Goal: Information Seeking & Learning: Learn about a topic

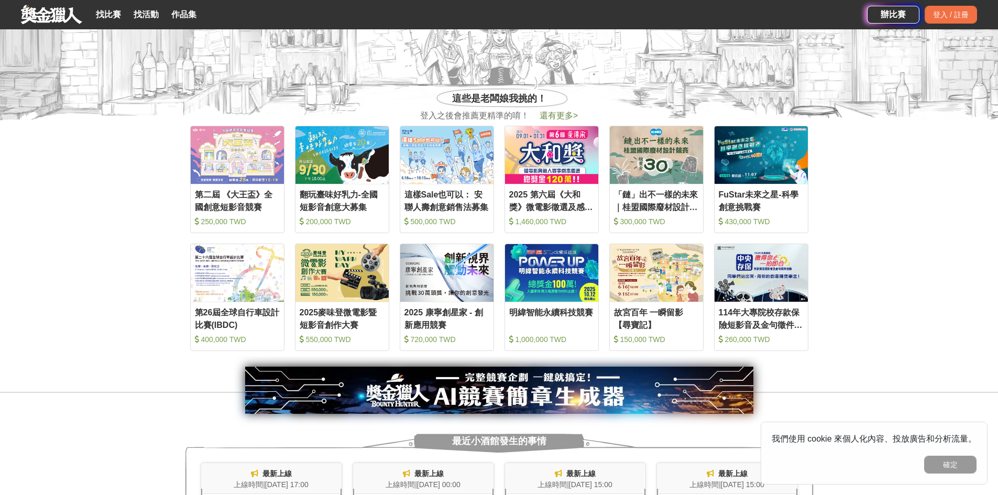
scroll to position [471, 0]
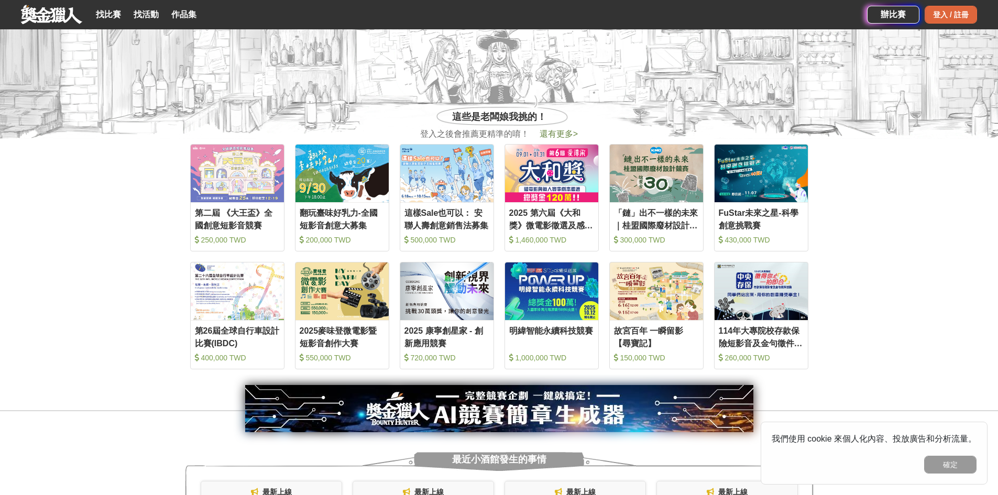
click at [950, 19] on div "登入 / 註冊" at bounding box center [950, 15] width 52 height 18
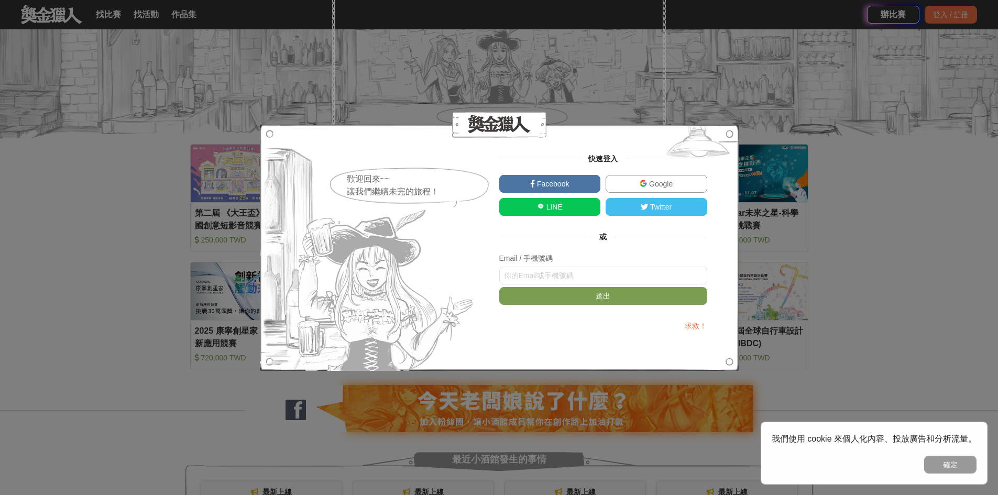
click at [641, 181] on img at bounding box center [642, 183] width 7 height 7
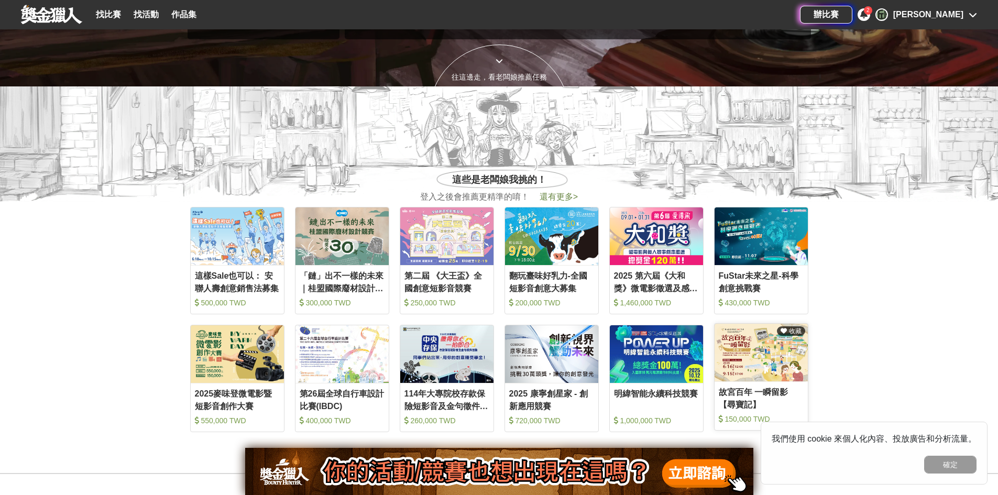
scroll to position [314, 0]
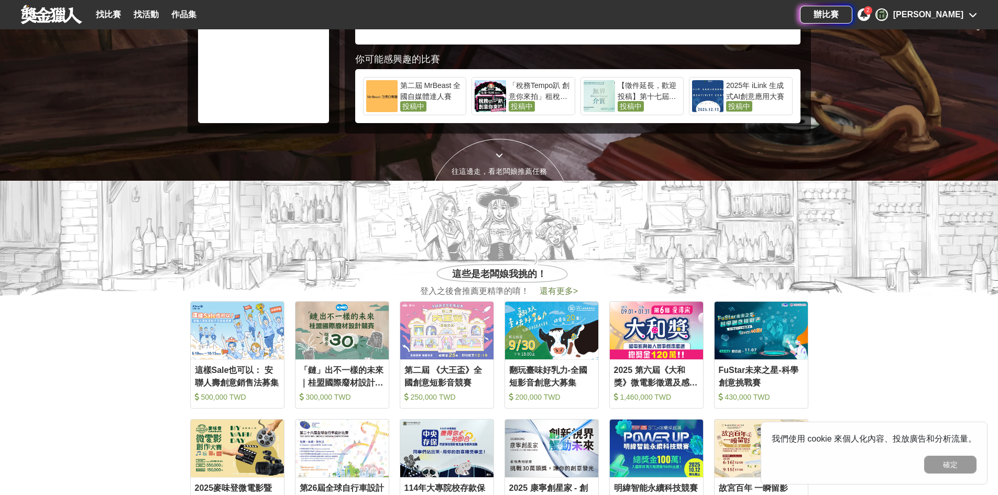
click at [557, 289] on span "還有更多 >" at bounding box center [558, 290] width 38 height 9
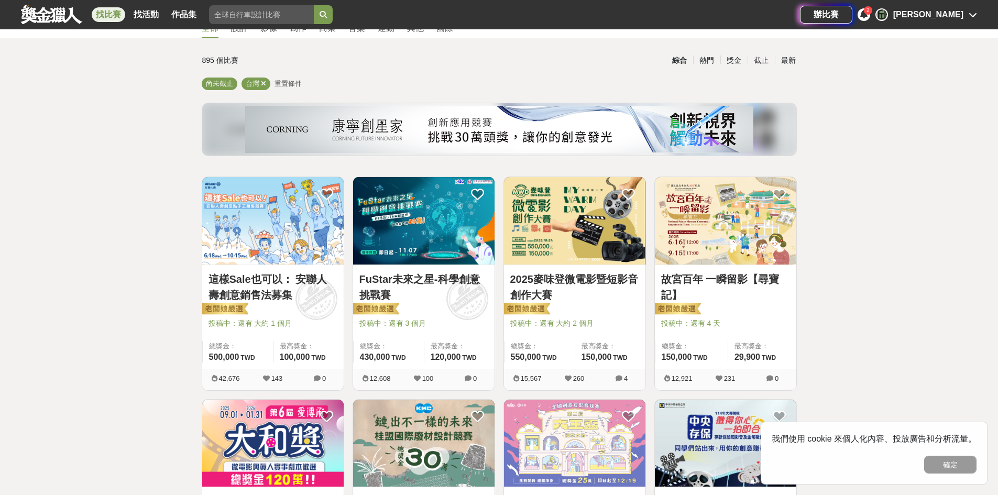
scroll to position [105, 0]
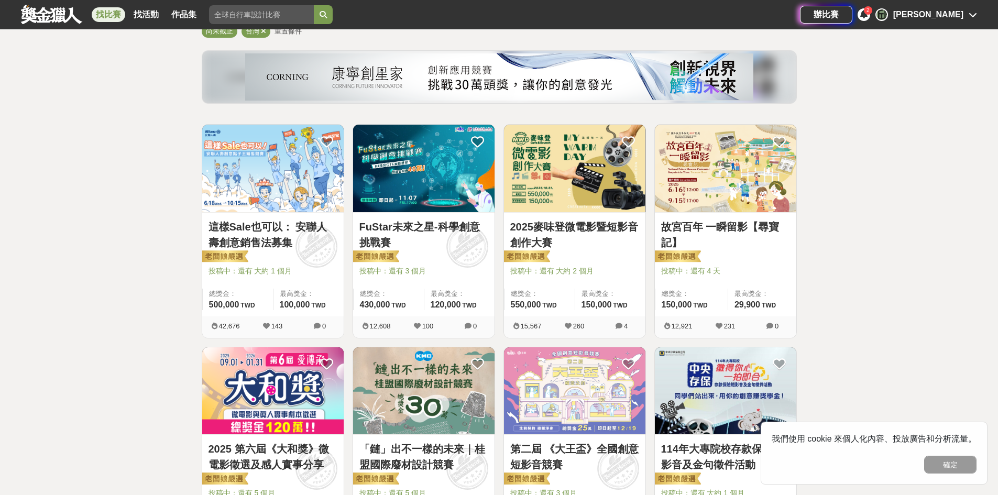
click at [581, 225] on link "2025麥味登微電影暨短影音創作大賽" at bounding box center [574, 234] width 129 height 31
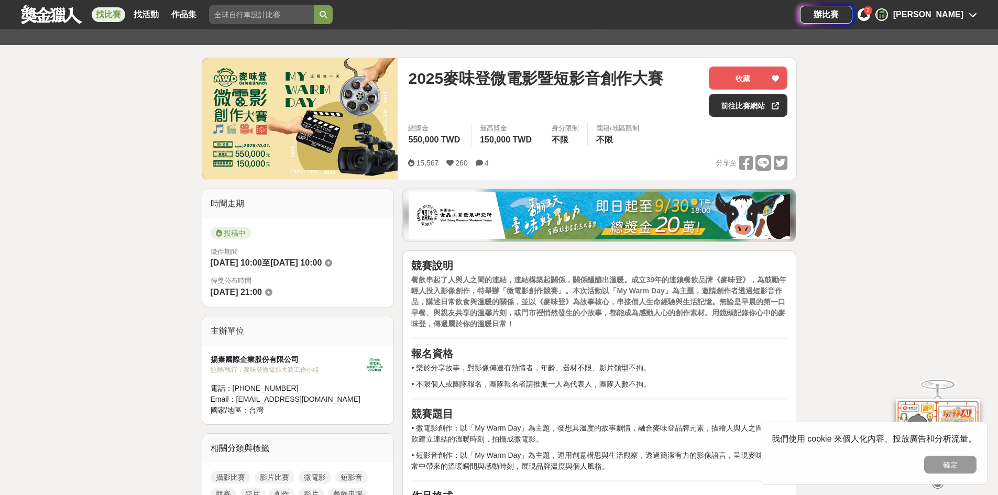
scroll to position [157, 0]
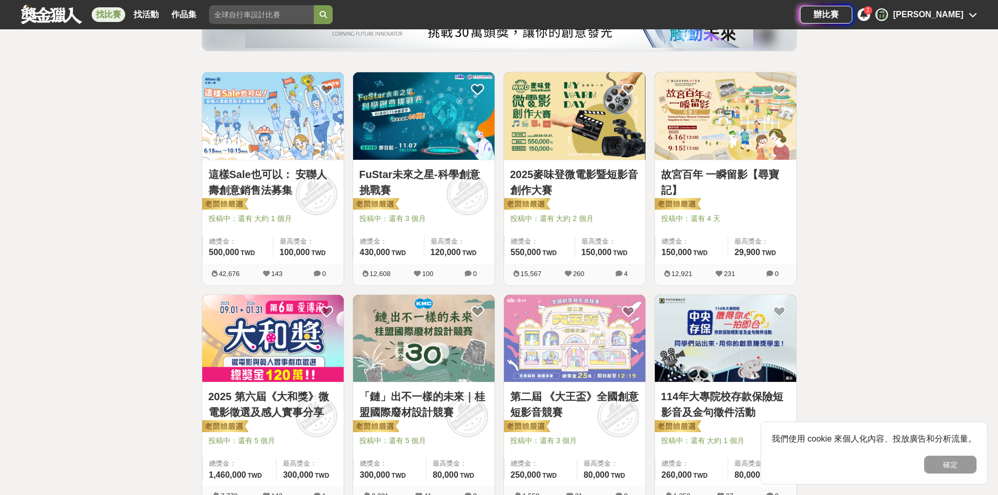
scroll to position [262, 0]
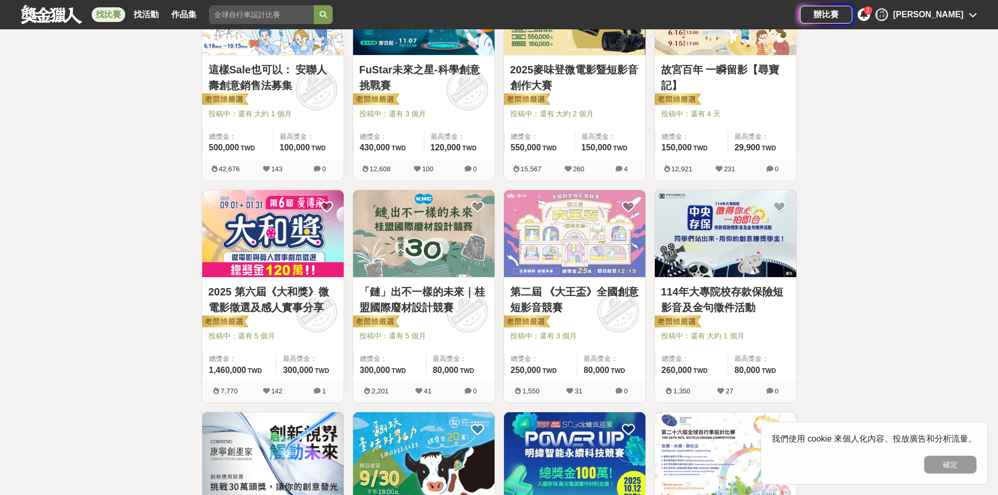
click at [314, 295] on link "2025 第六屆《大和獎》微電影徵選及感人實事分享" at bounding box center [272, 299] width 129 height 31
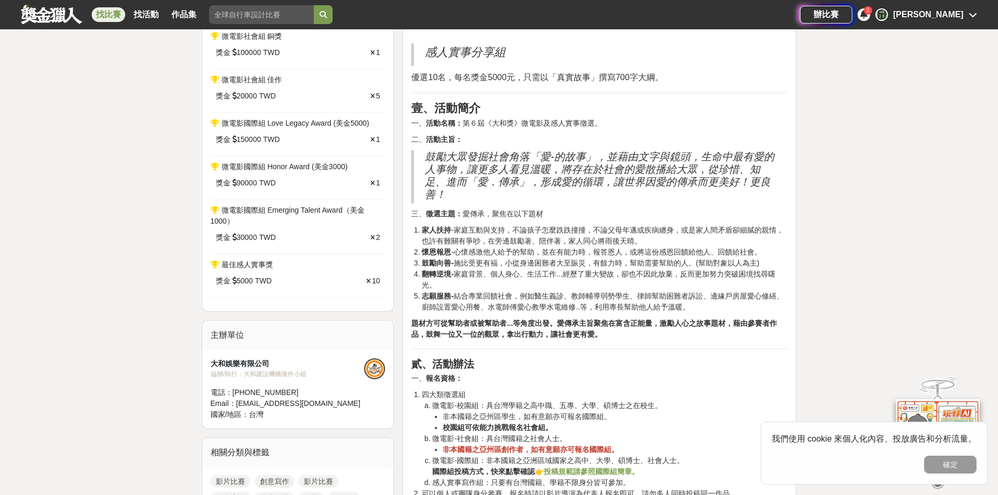
scroll to position [786, 0]
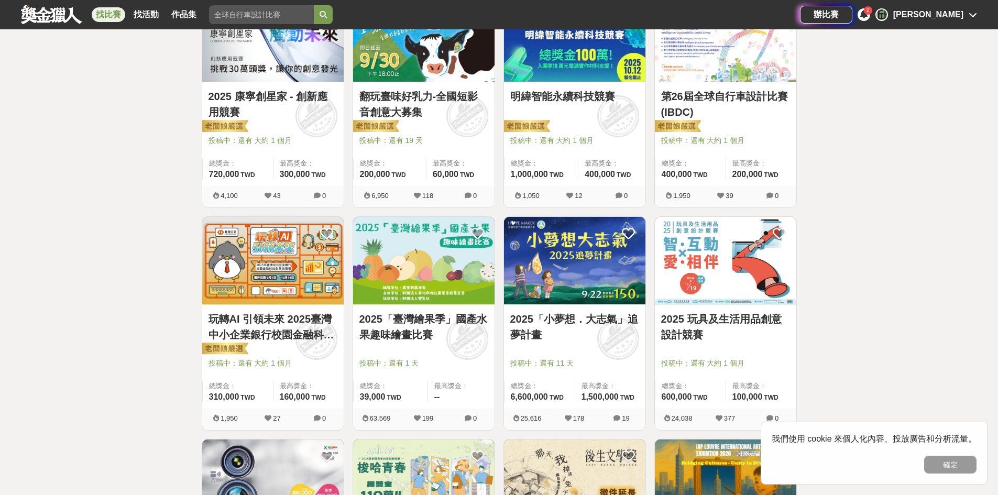
scroll to position [681, 0]
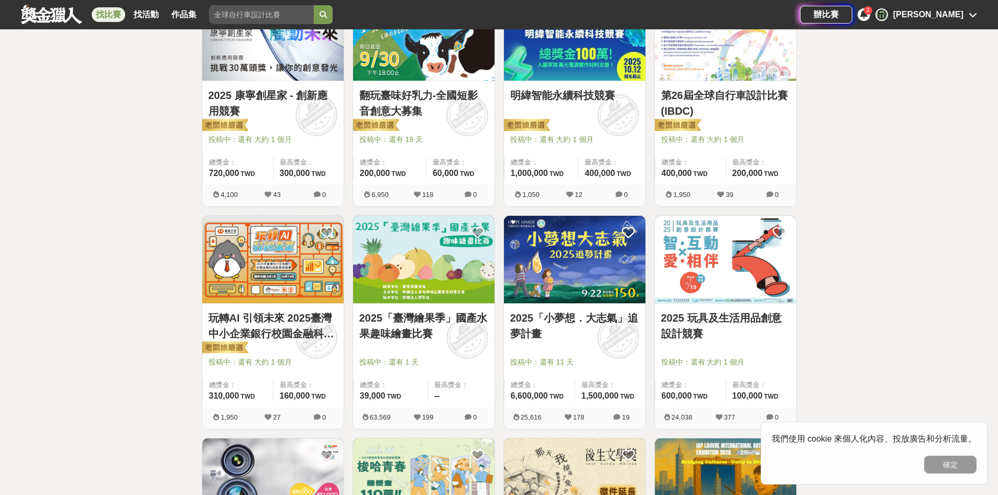
click at [542, 328] on link "2025「小夢想．大志氣」追夢計畫" at bounding box center [574, 325] width 129 height 31
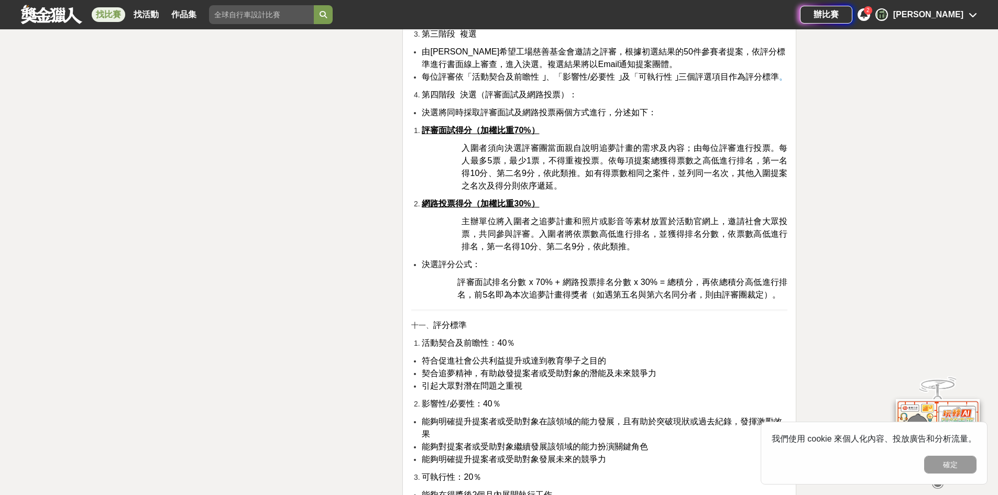
scroll to position [2200, 0]
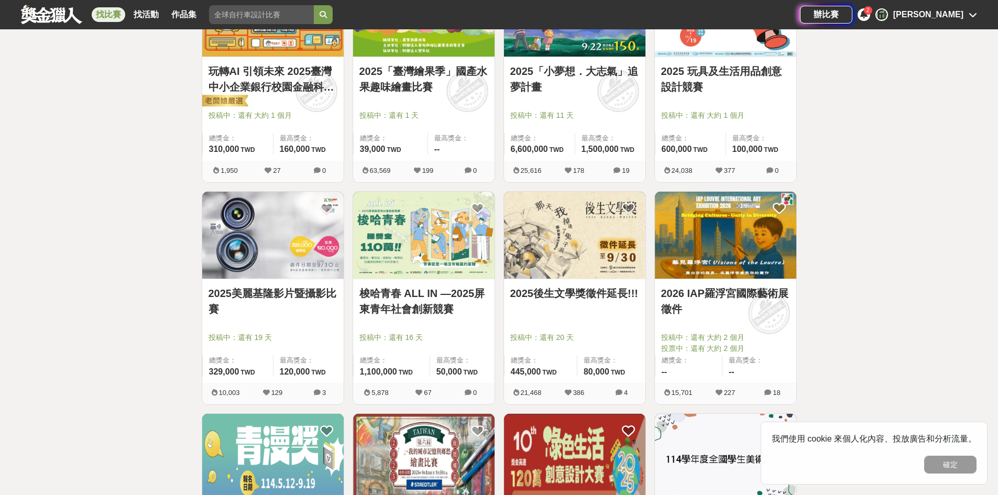
scroll to position [943, 0]
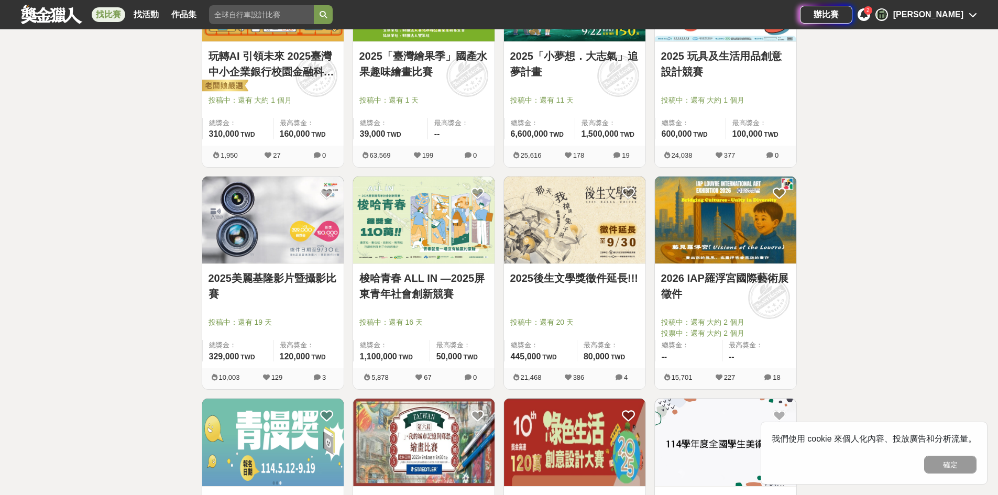
click at [412, 290] on link "梭哈青春 ALL IN —2025屏東青年社會創新競賽" at bounding box center [423, 285] width 129 height 31
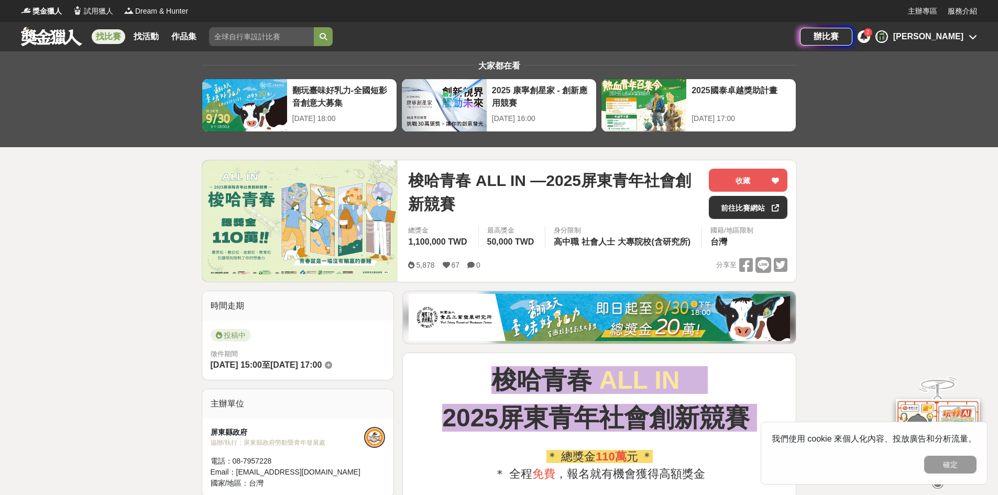
click at [867, 39] on icon at bounding box center [863, 36] width 7 height 8
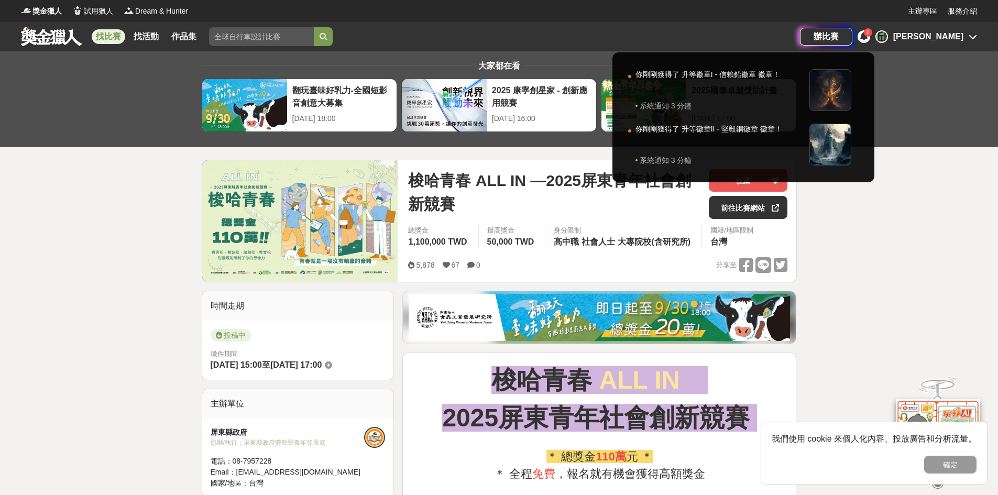
click at [903, 211] on div at bounding box center [499, 247] width 998 height 495
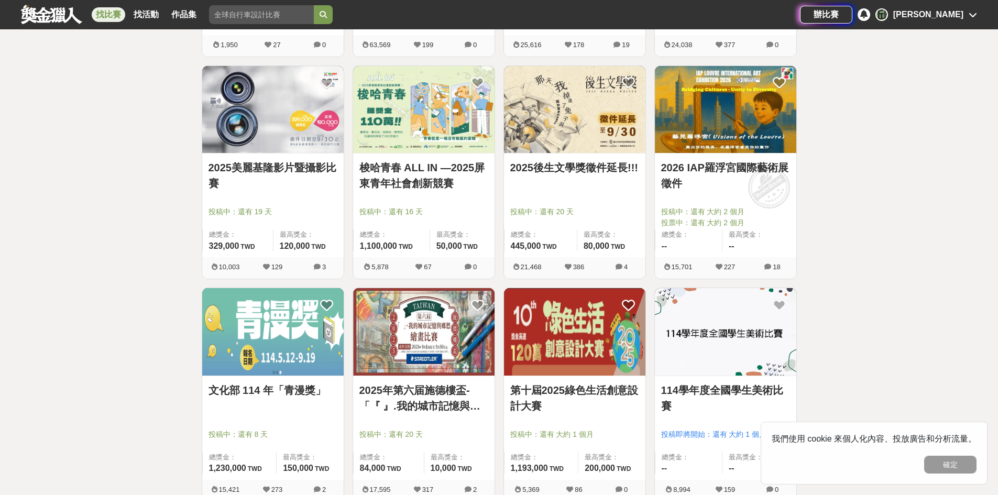
scroll to position [1152, 0]
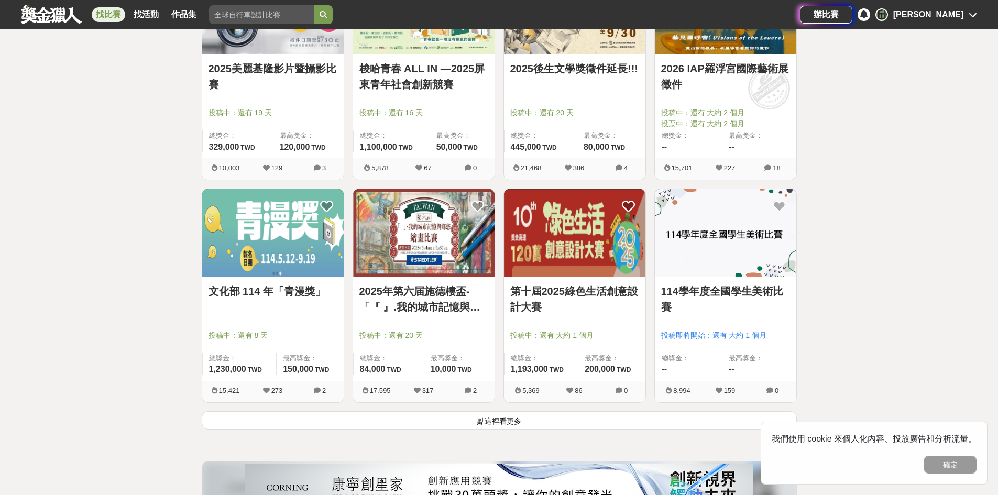
click at [314, 293] on link "文化部 114 年「青漫獎」" at bounding box center [272, 291] width 129 height 16
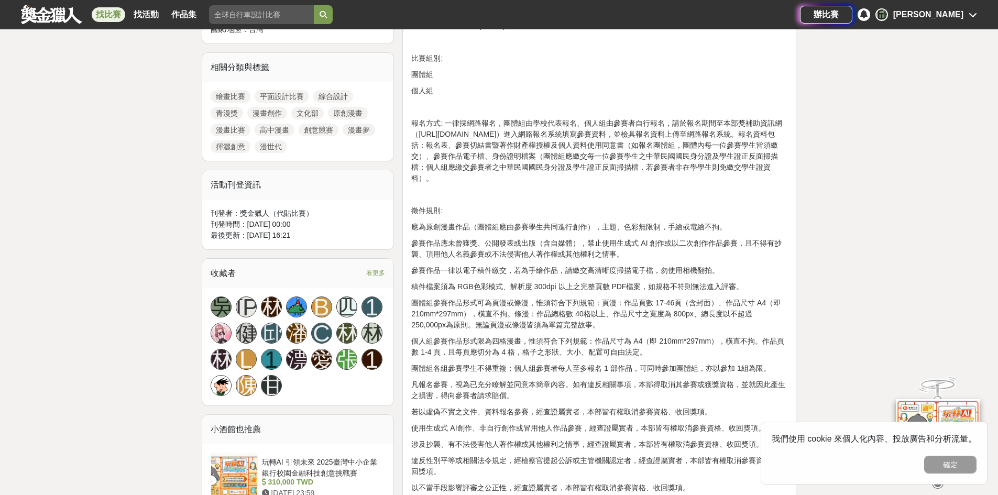
scroll to position [524, 0]
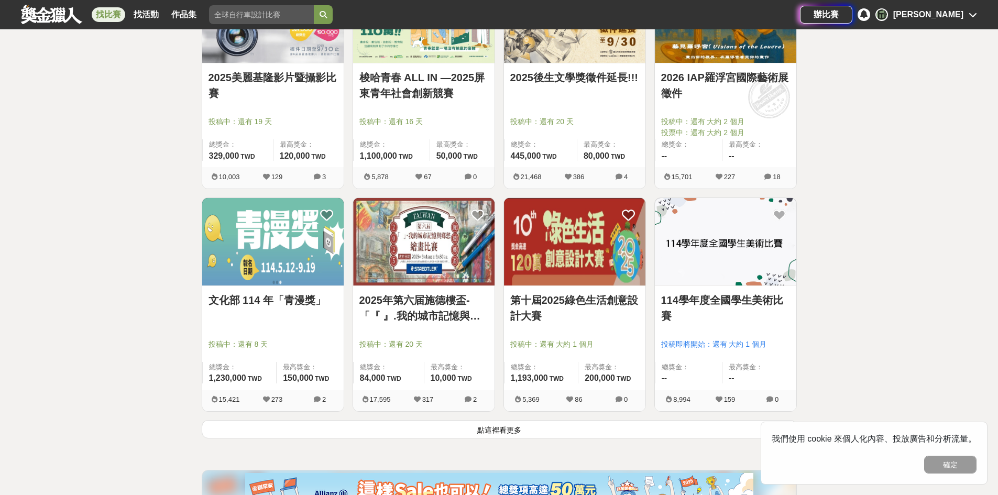
scroll to position [1152, 0]
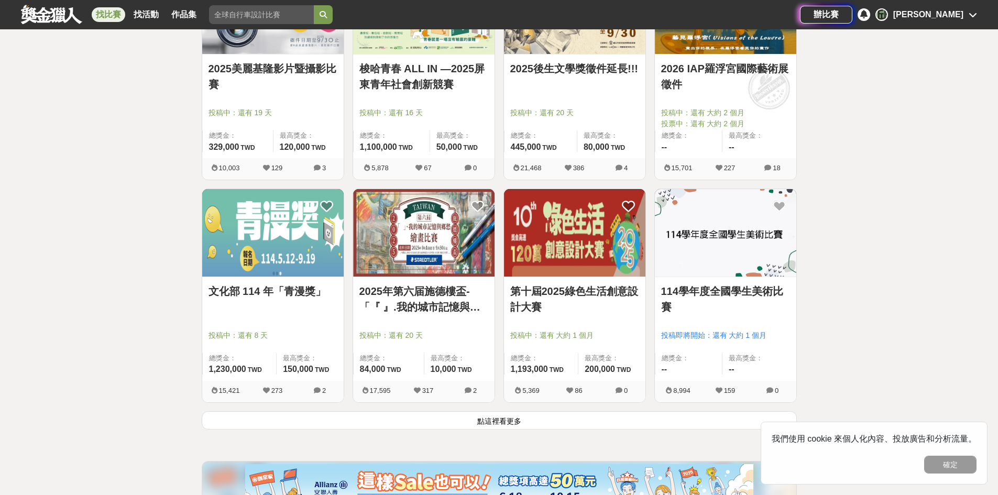
click at [571, 424] on button "點這裡看更多" at bounding box center [499, 420] width 595 height 18
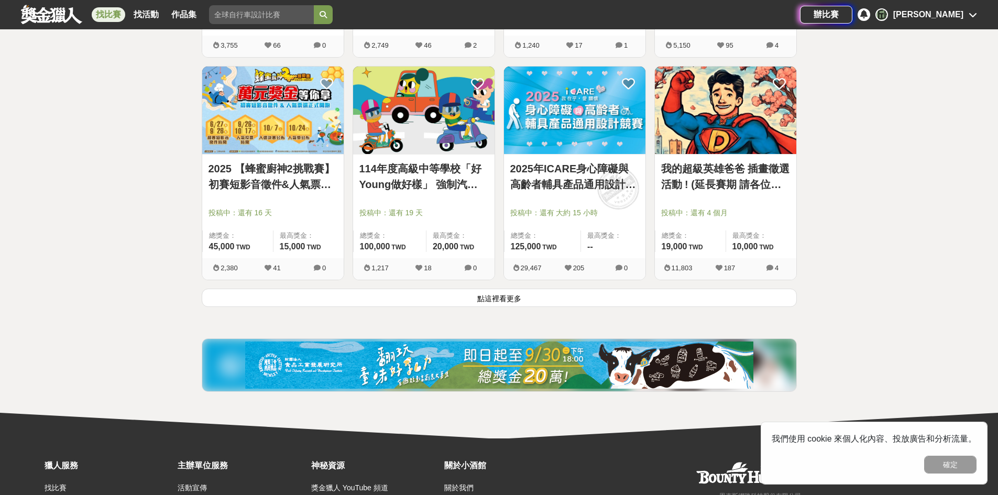
scroll to position [2619, 0]
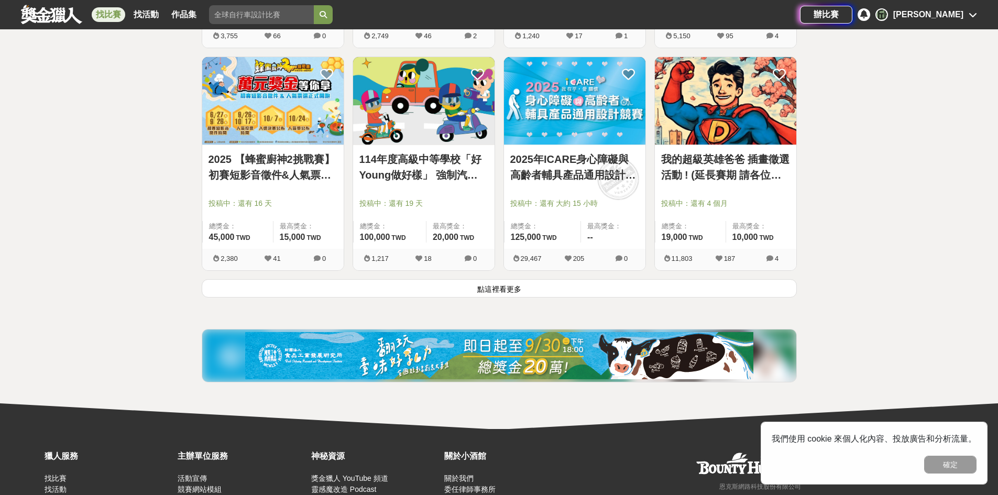
click at [513, 291] on button "點這裡看更多" at bounding box center [499, 288] width 595 height 18
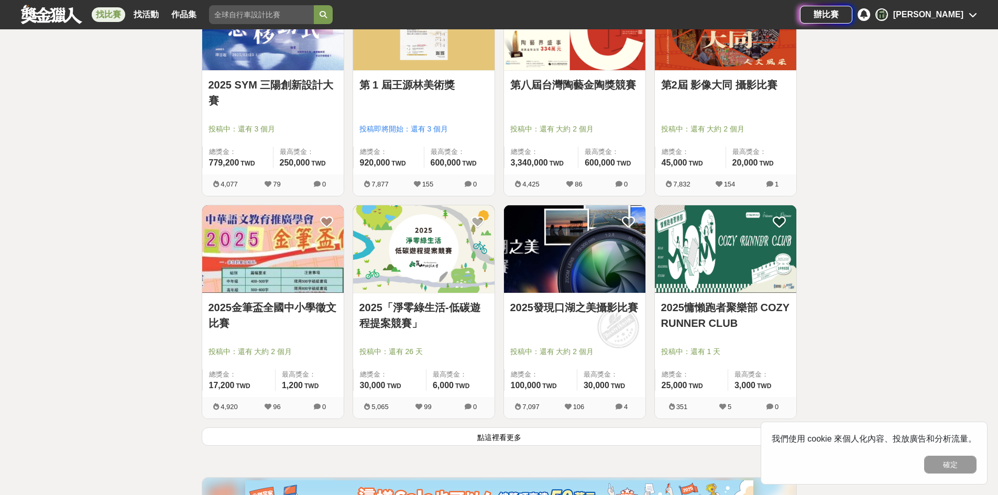
scroll to position [3823, 0]
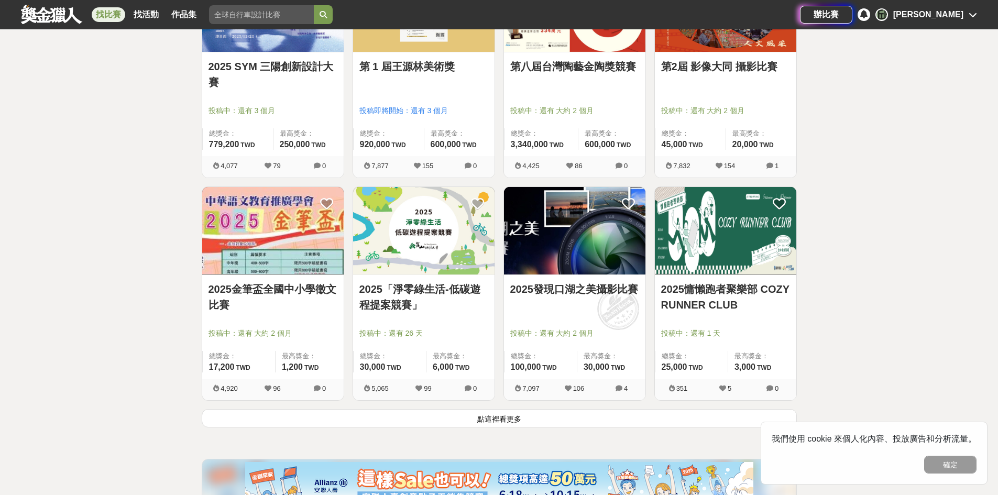
click at [568, 421] on button "點這裡看更多" at bounding box center [499, 418] width 595 height 18
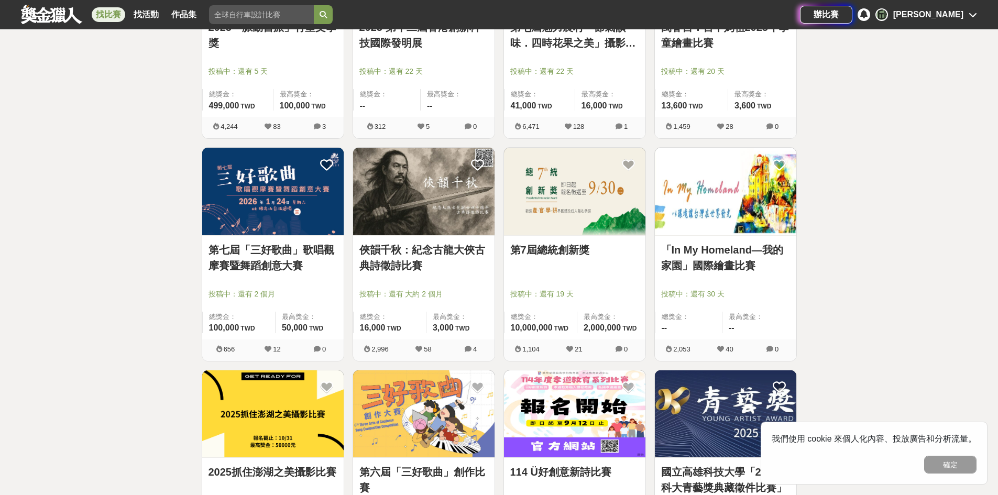
scroll to position [4976, 0]
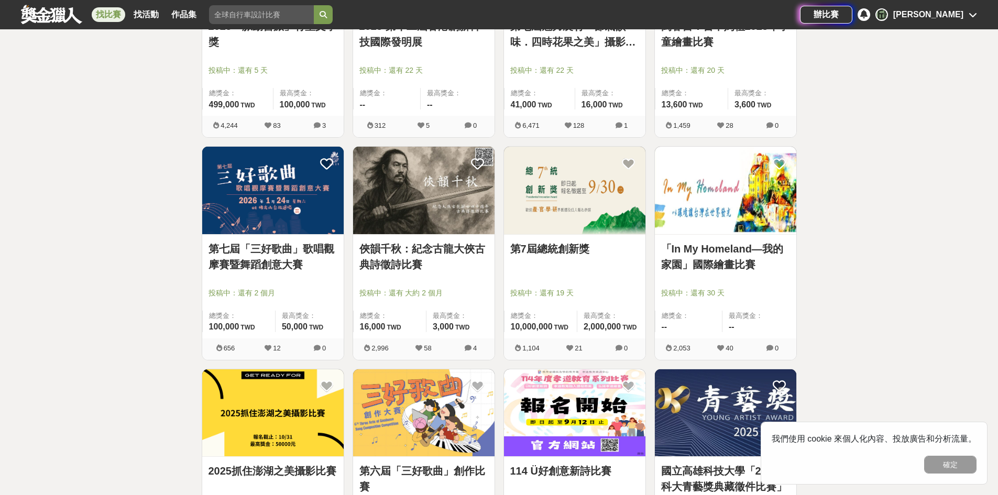
click at [558, 246] on link "第7屆總統創新獎" at bounding box center [574, 249] width 129 height 16
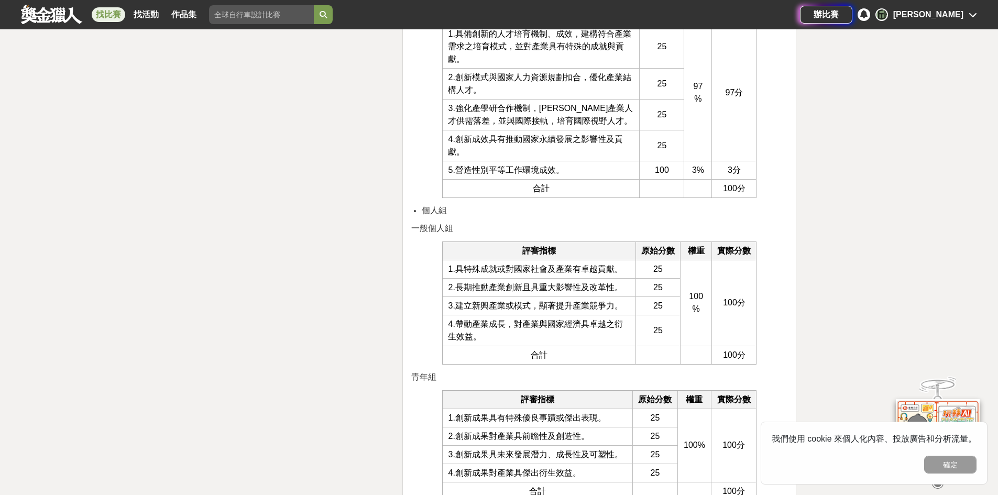
scroll to position [3195, 0]
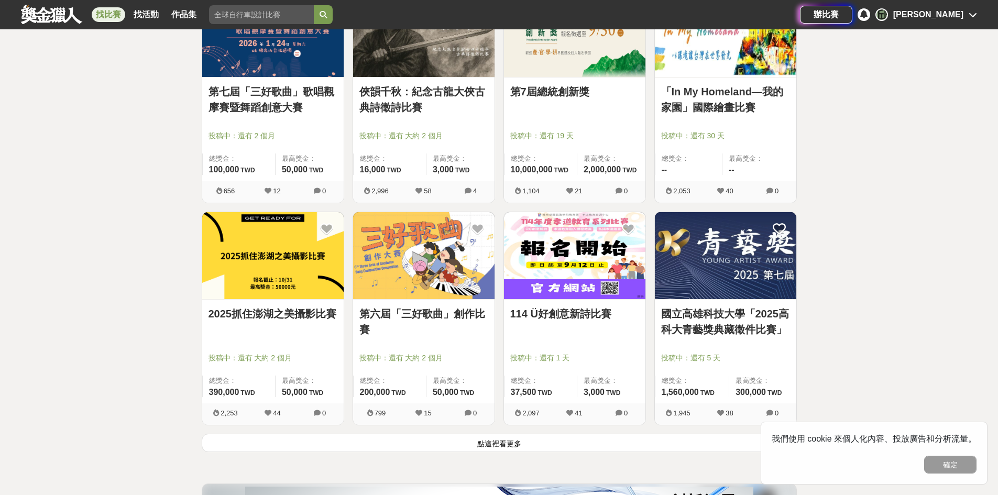
scroll to position [5185, 0]
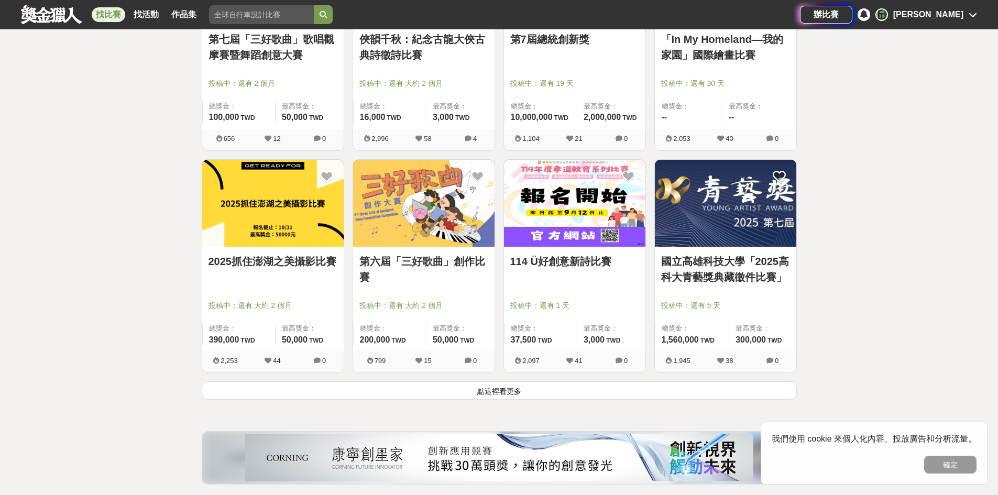
click at [635, 399] on button "點這裡看更多" at bounding box center [499, 390] width 595 height 18
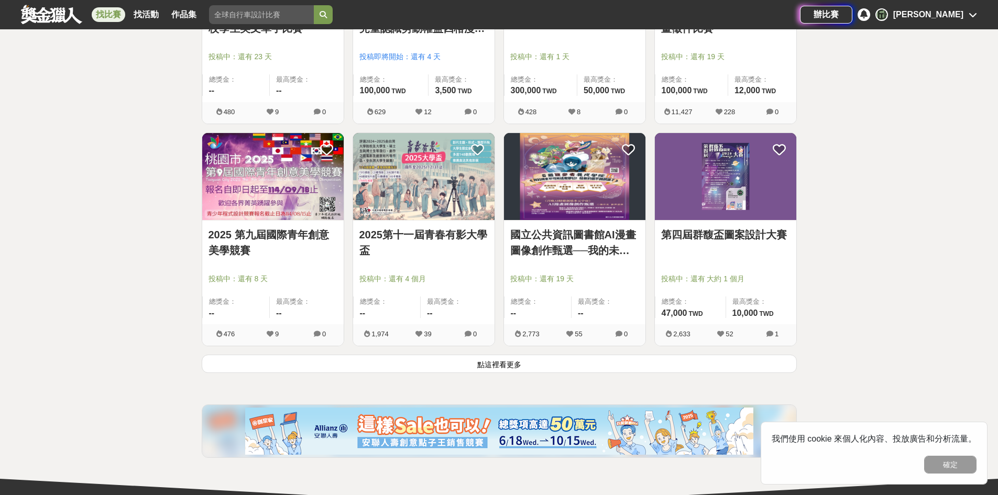
scroll to position [6547, 0]
click at [546, 364] on button "點這裡看更多" at bounding box center [499, 363] width 595 height 18
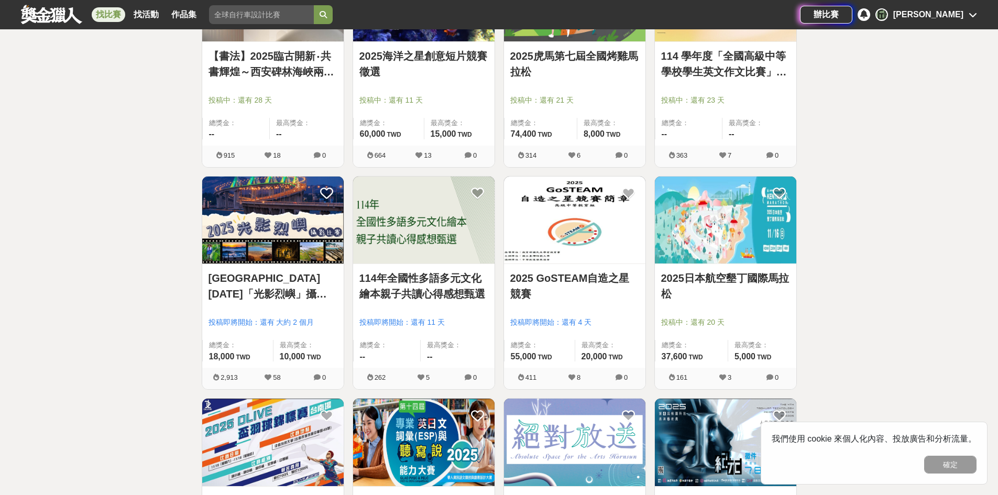
scroll to position [7909, 0]
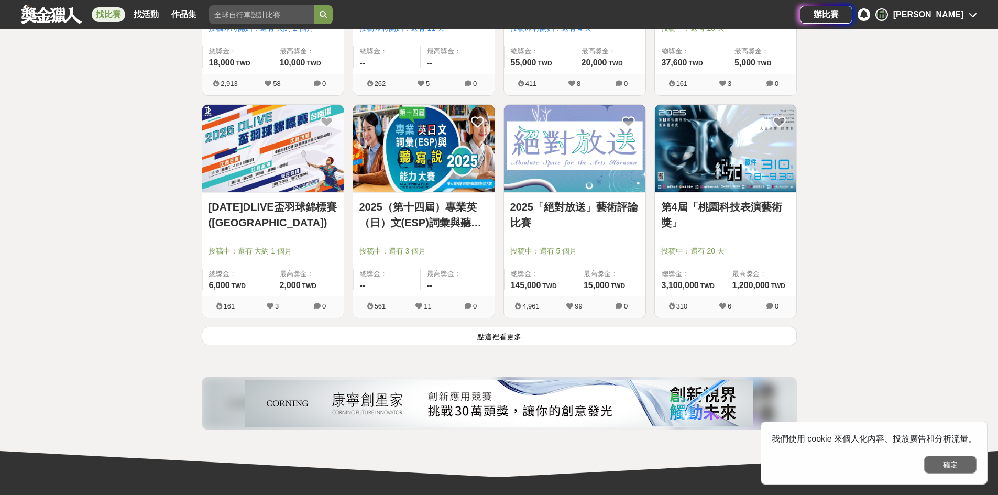
click at [943, 464] on button "確定" at bounding box center [950, 465] width 52 height 18
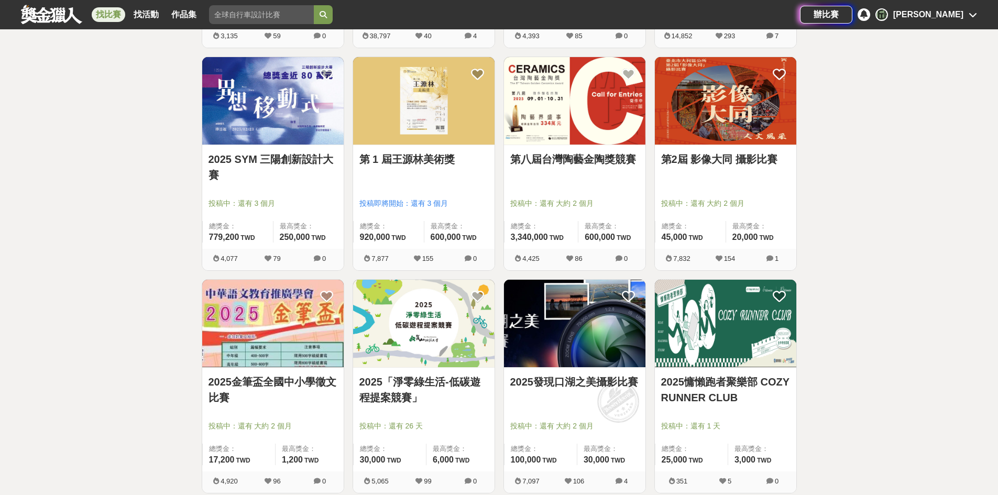
scroll to position [0, 0]
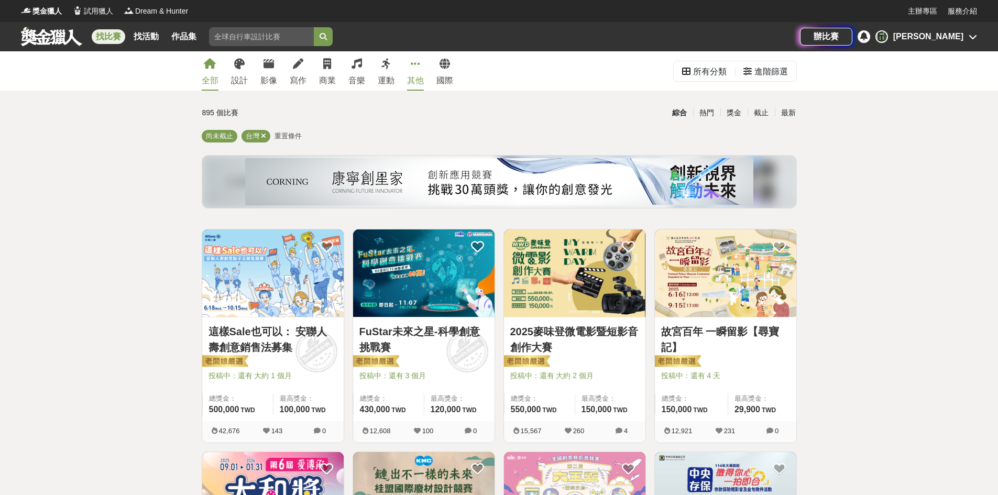
click at [413, 75] on div "其他" at bounding box center [415, 80] width 17 height 13
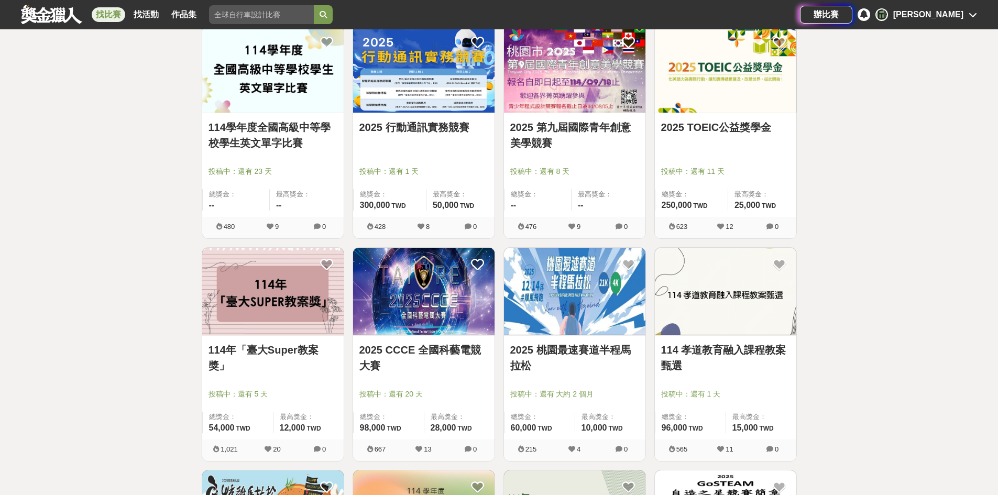
scroll to position [890, 0]
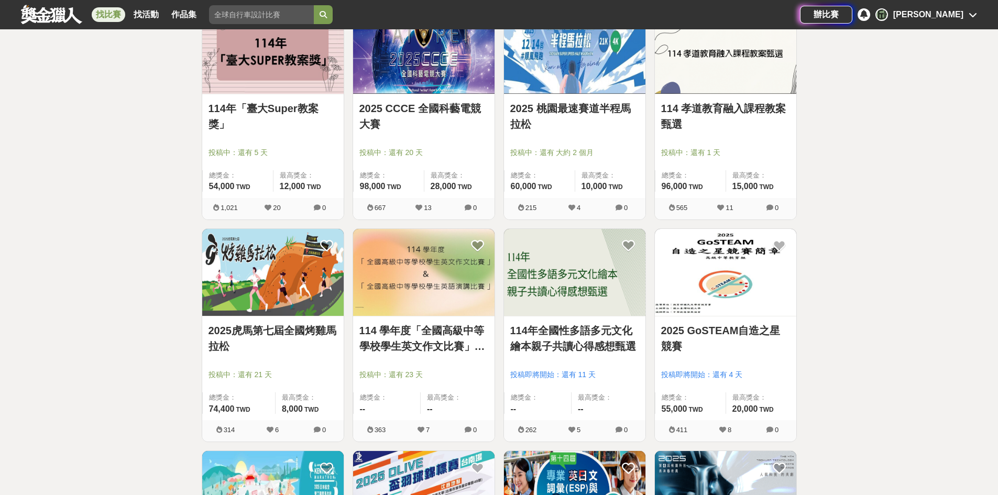
click at [618, 286] on img at bounding box center [574, 272] width 141 height 87
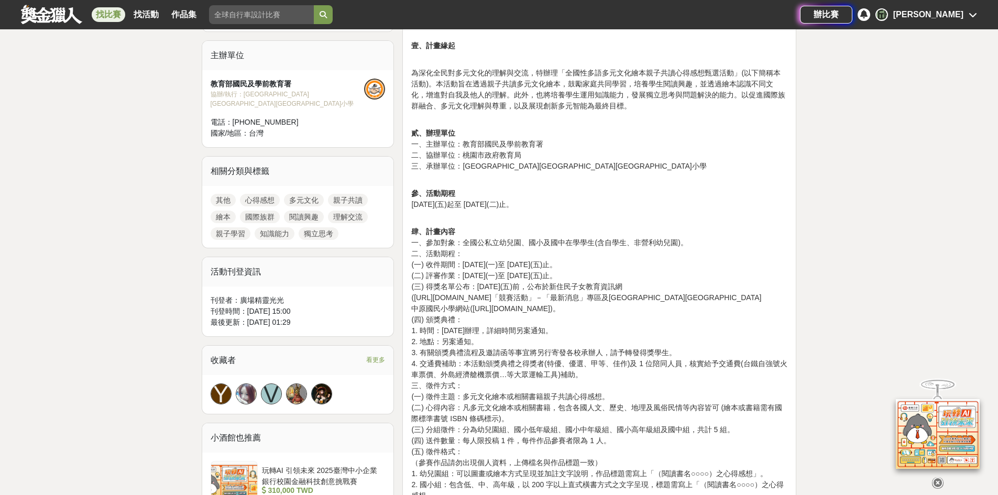
scroll to position [367, 0]
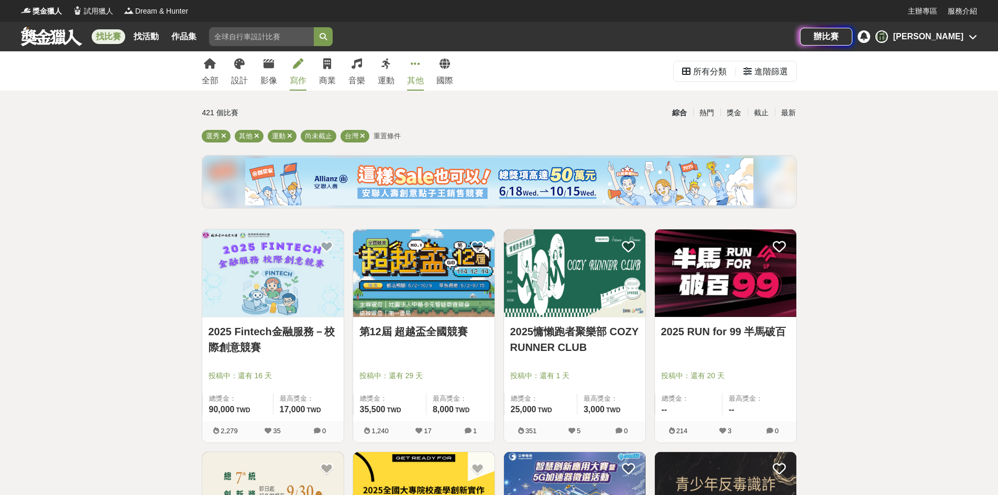
click at [294, 76] on div "寫作" at bounding box center [298, 80] width 17 height 13
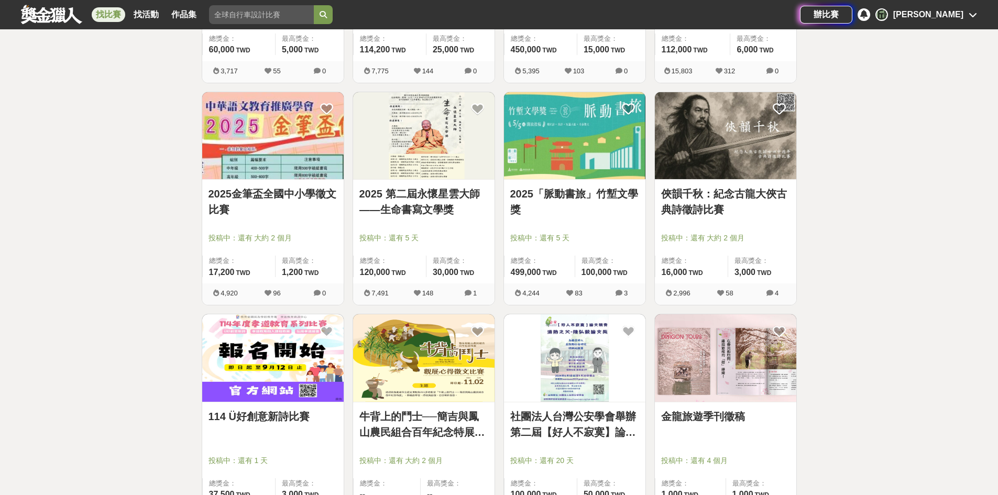
scroll to position [471, 0]
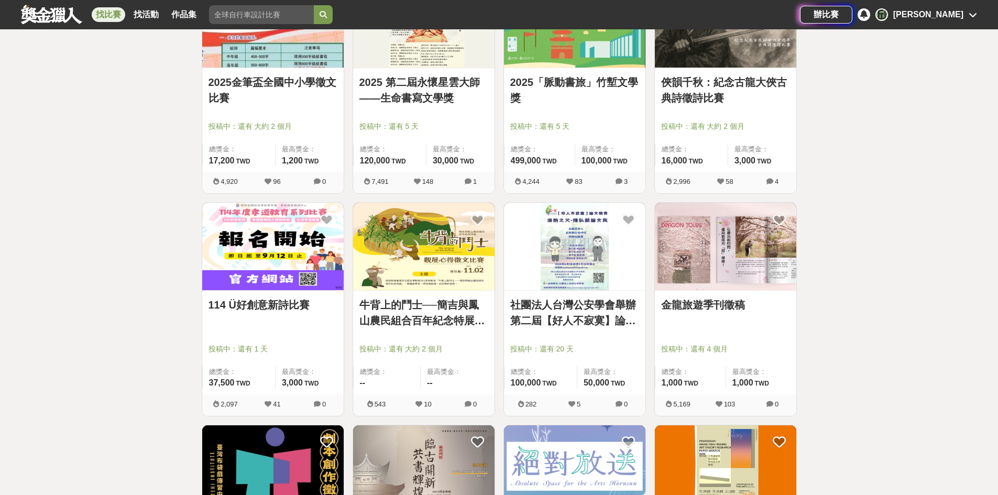
click at [310, 226] on img at bounding box center [272, 246] width 141 height 87
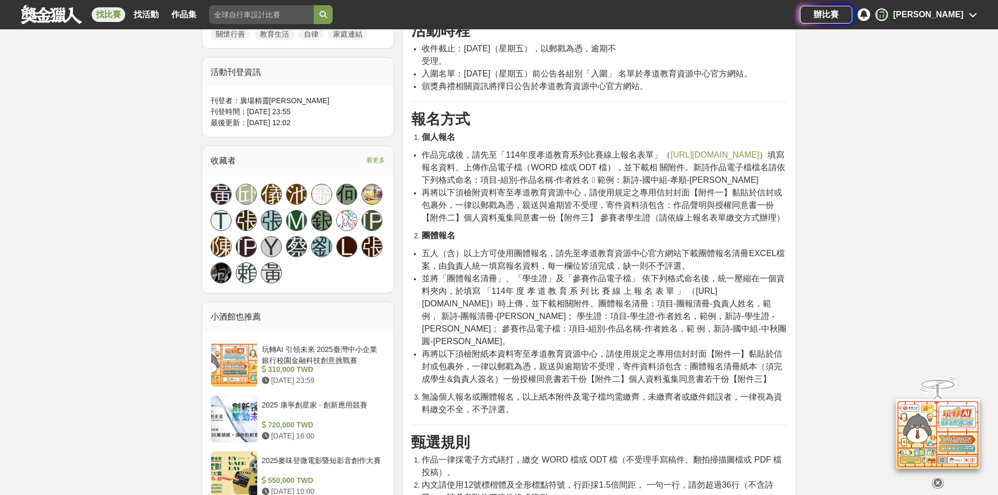
scroll to position [576, 0]
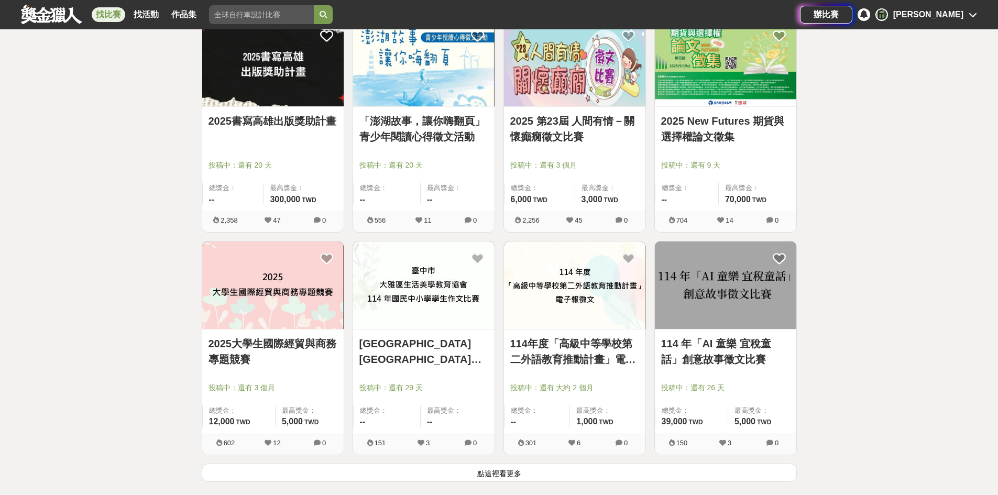
scroll to position [1257, 0]
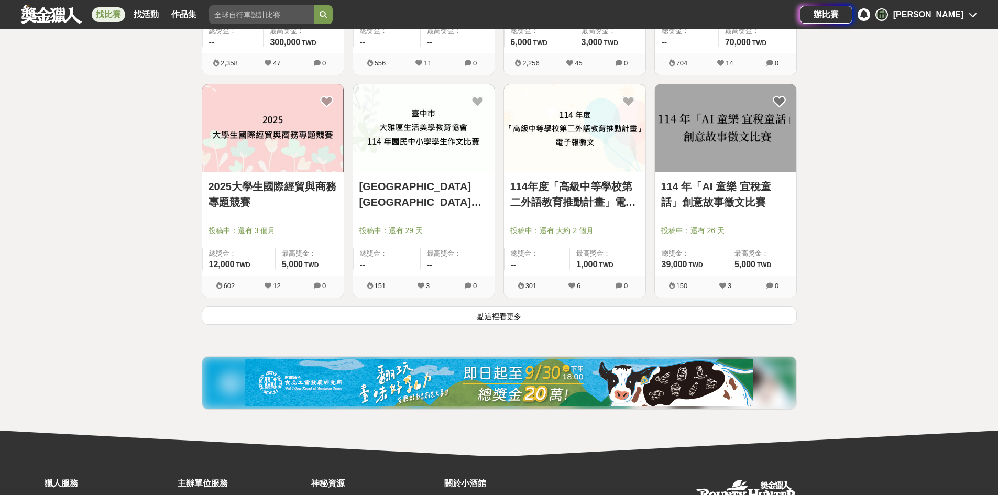
click at [536, 300] on div "114年度「高級中等學校第二外語教育推動計畫」電子報徵文 投稿中：還有 大約 2 個月 總獎金： -- 最高獎金： 1,000 TWD 301 6 0" at bounding box center [574, 195] width 151 height 223
click at [526, 309] on button "點這裡看更多" at bounding box center [499, 315] width 595 height 18
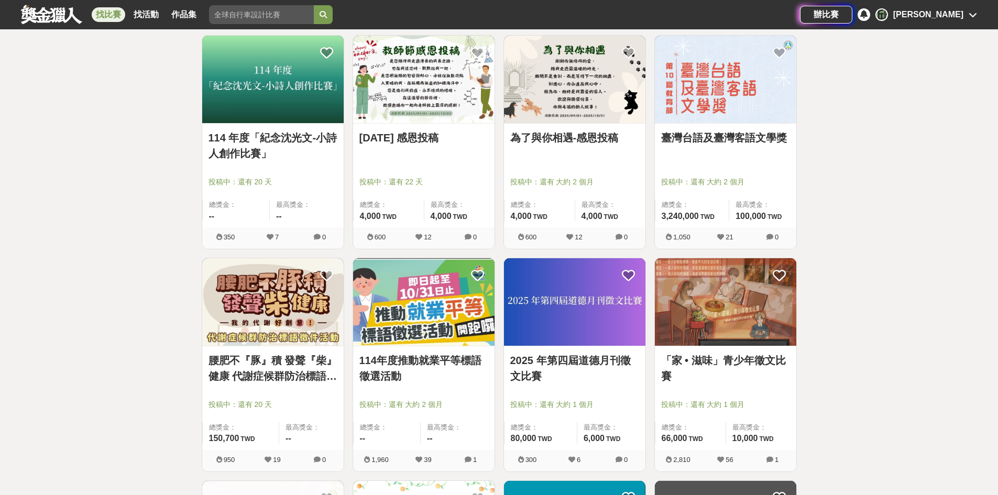
scroll to position [1781, 0]
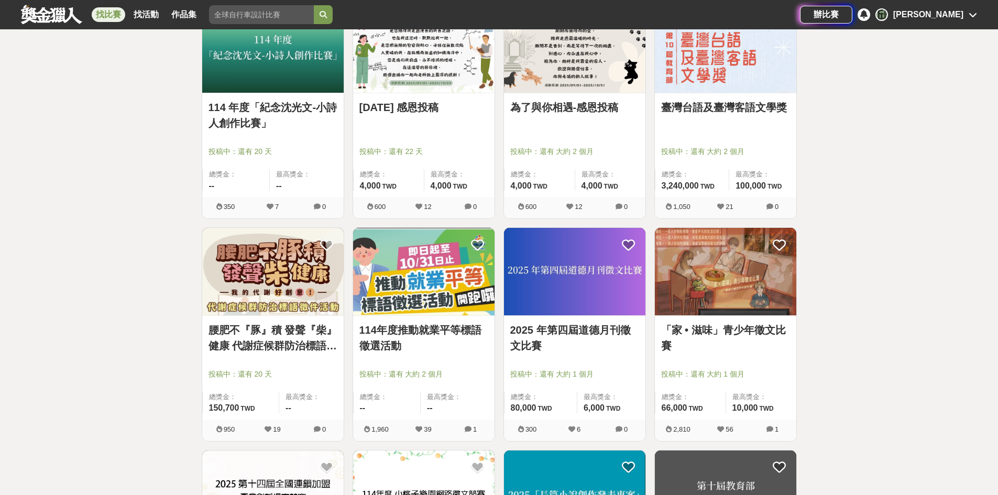
click at [422, 326] on link "114年度推動就業平等標語徵選活動" at bounding box center [423, 337] width 129 height 31
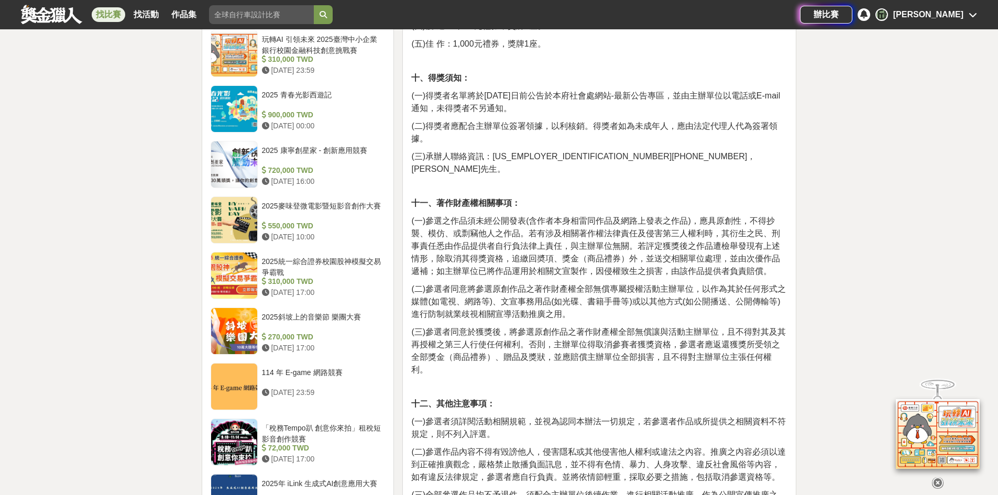
scroll to position [890, 0]
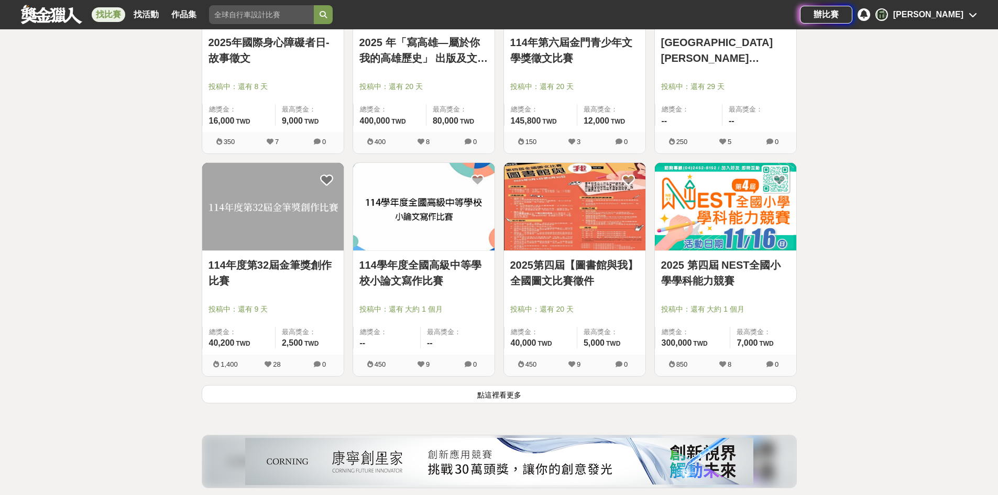
scroll to position [2514, 0]
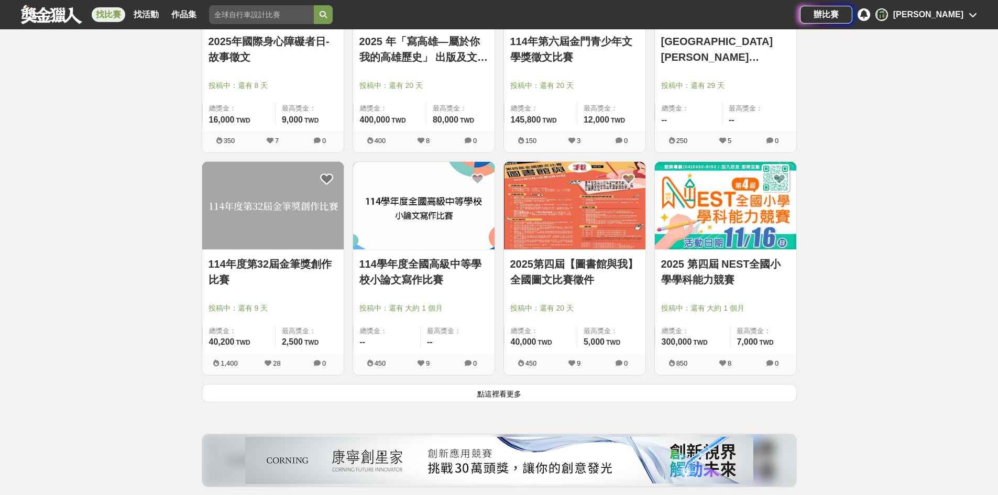
click at [669, 385] on button "點這裡看更多" at bounding box center [499, 393] width 595 height 18
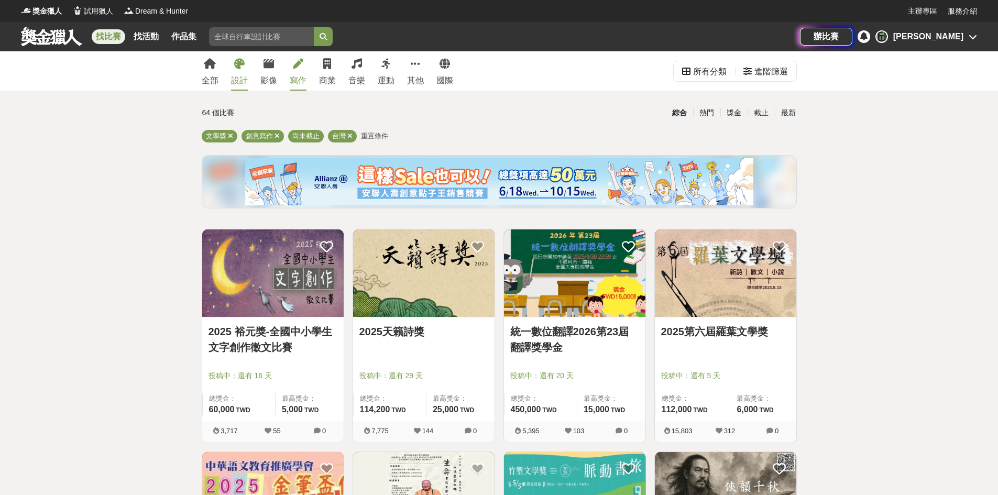
click at [245, 80] on div "設計" at bounding box center [239, 80] width 17 height 13
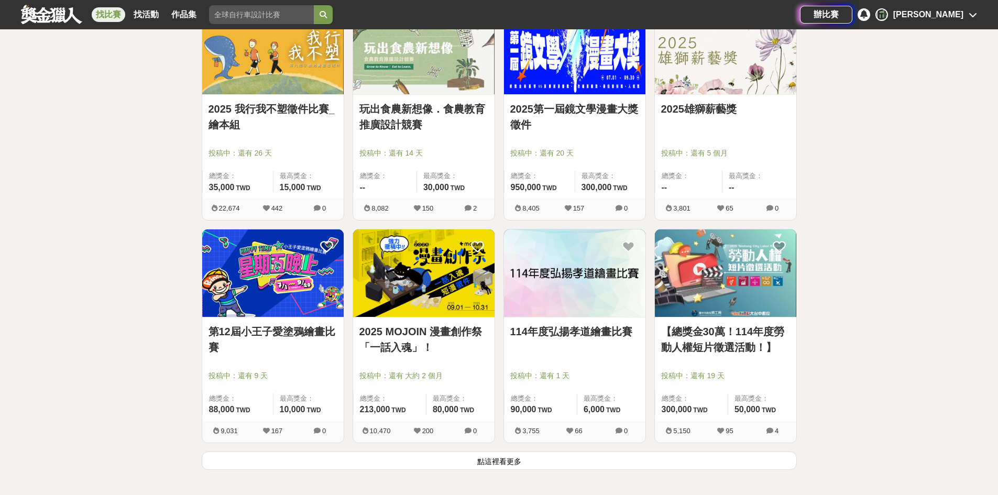
scroll to position [1205, 0]
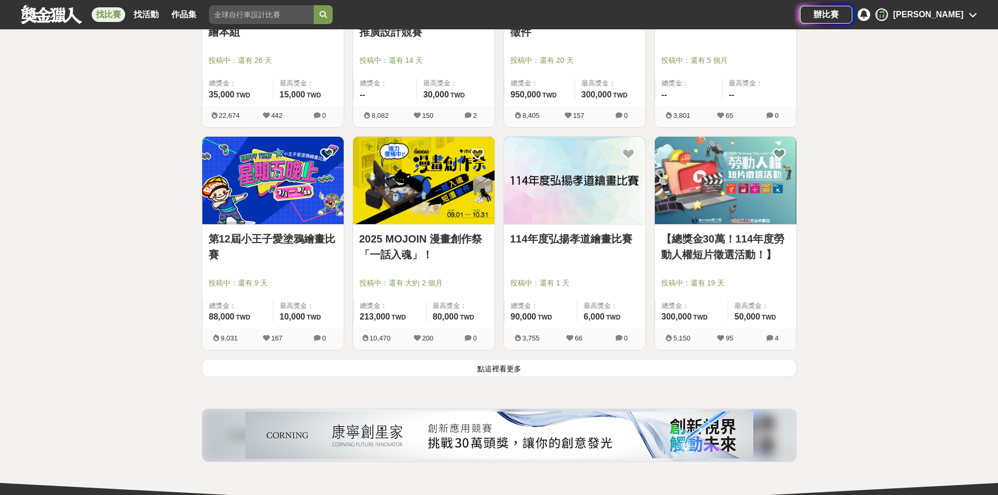
click at [642, 360] on button "點這裡看更多" at bounding box center [499, 368] width 595 height 18
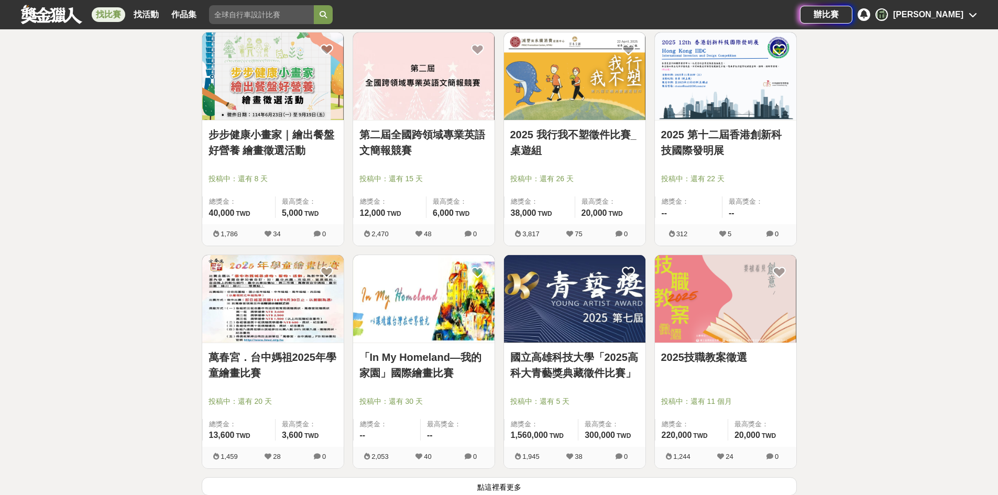
scroll to position [2357, 0]
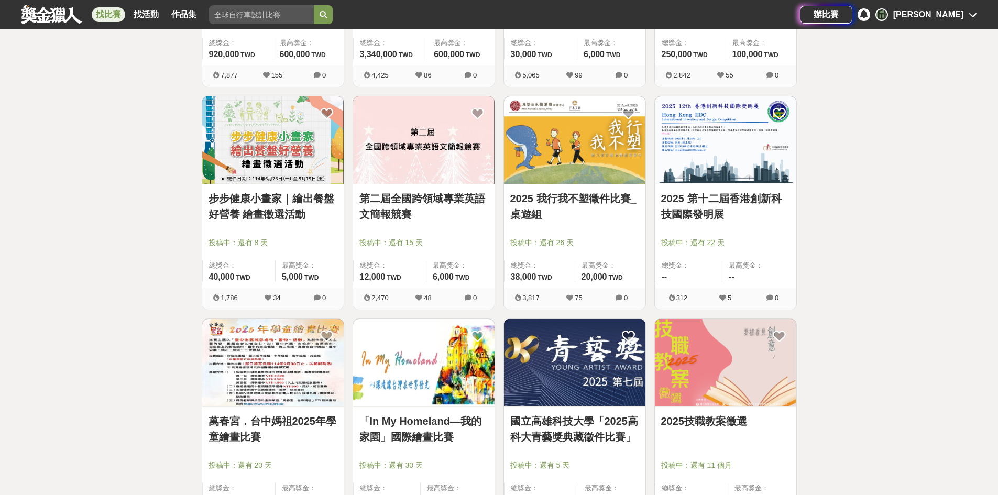
click at [588, 195] on link "2025 我行我不塑徵件比賽_桌遊組" at bounding box center [574, 206] width 129 height 31
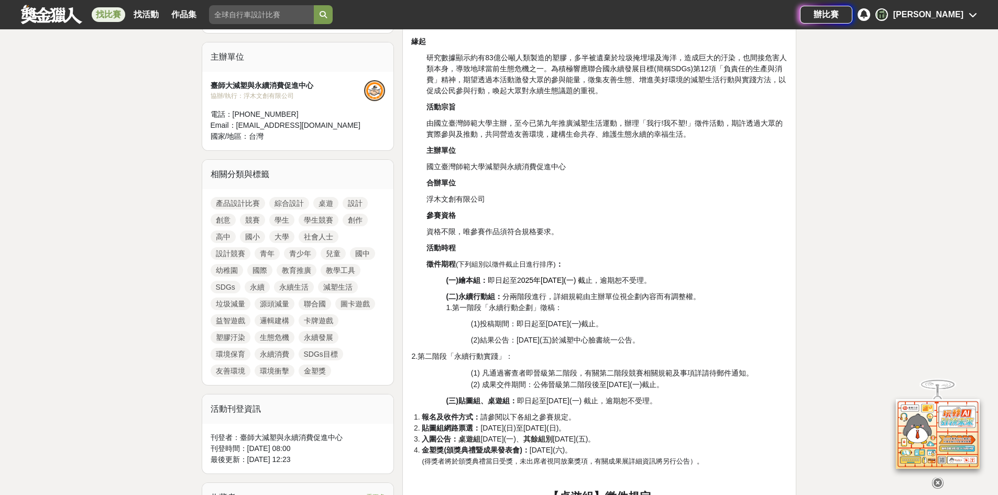
scroll to position [524, 0]
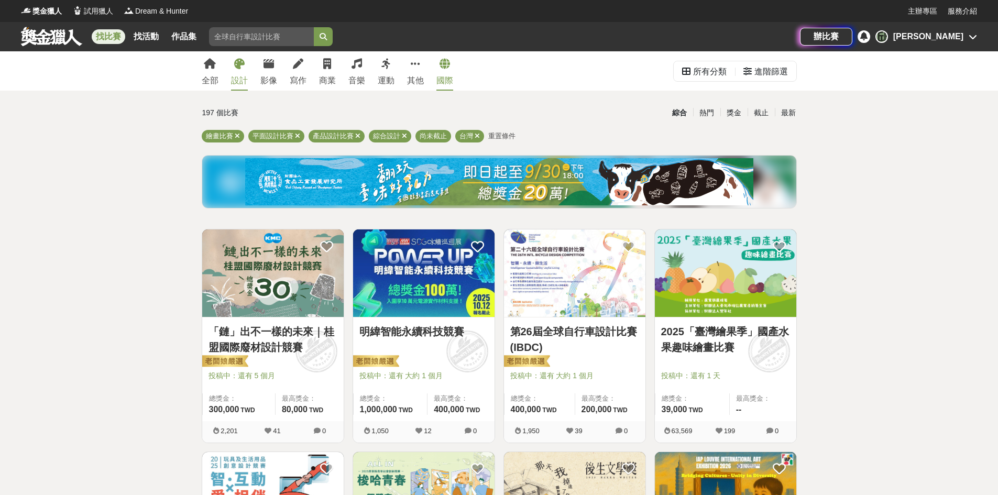
click at [446, 66] on icon at bounding box center [444, 64] width 10 height 10
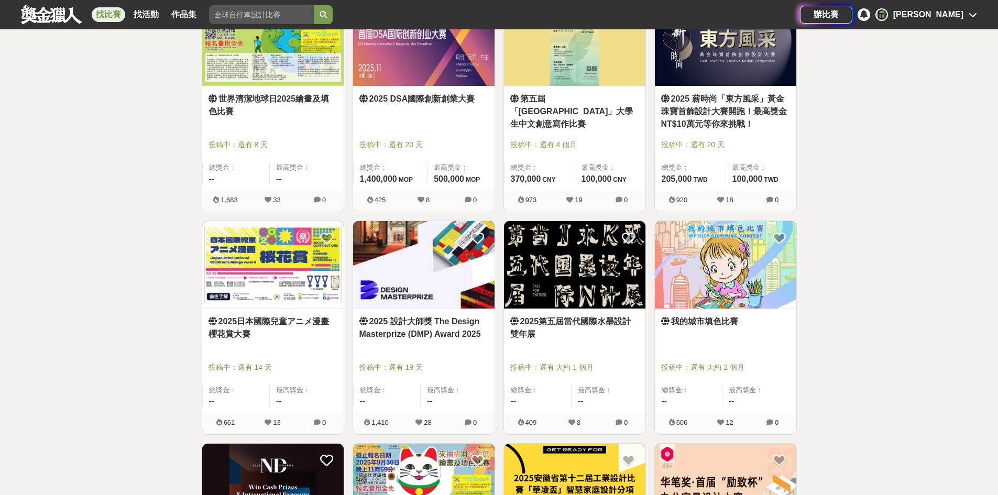
scroll to position [471, 0]
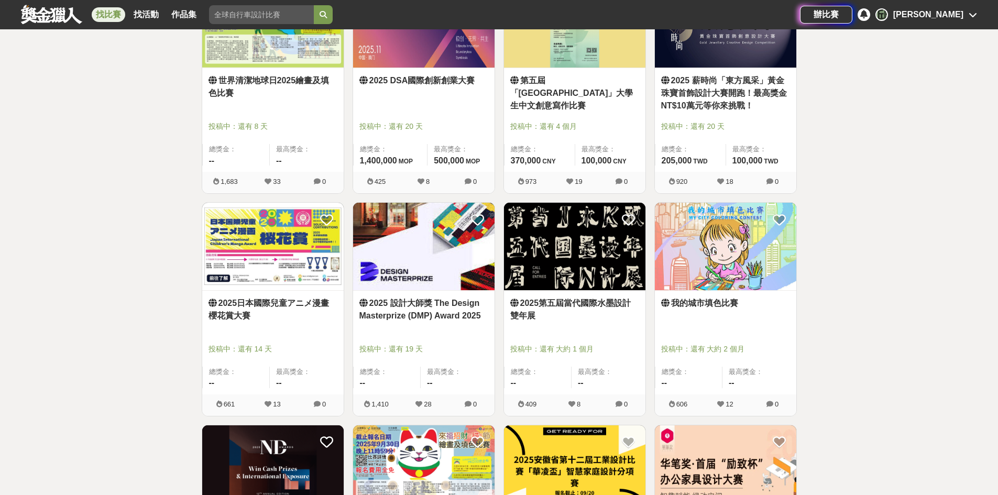
click at [700, 301] on link "我的城市填色比賽" at bounding box center [725, 303] width 129 height 13
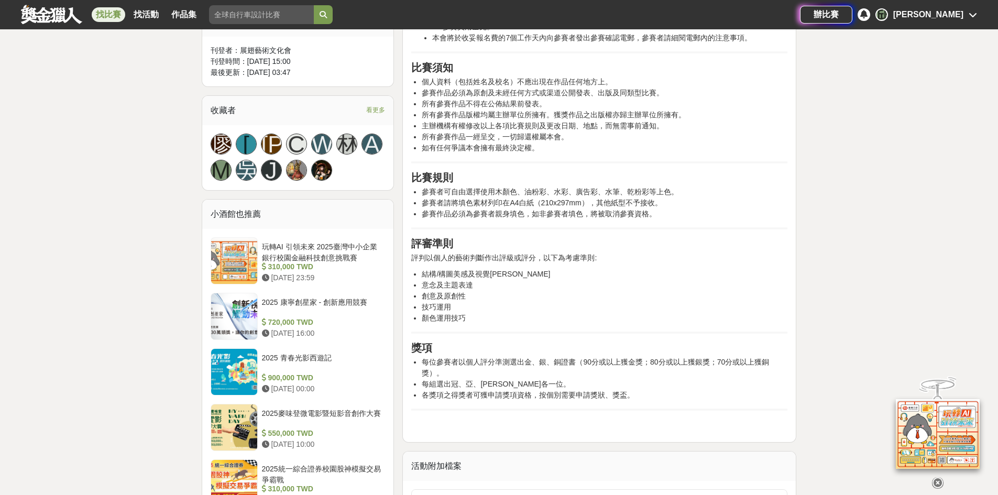
scroll to position [628, 0]
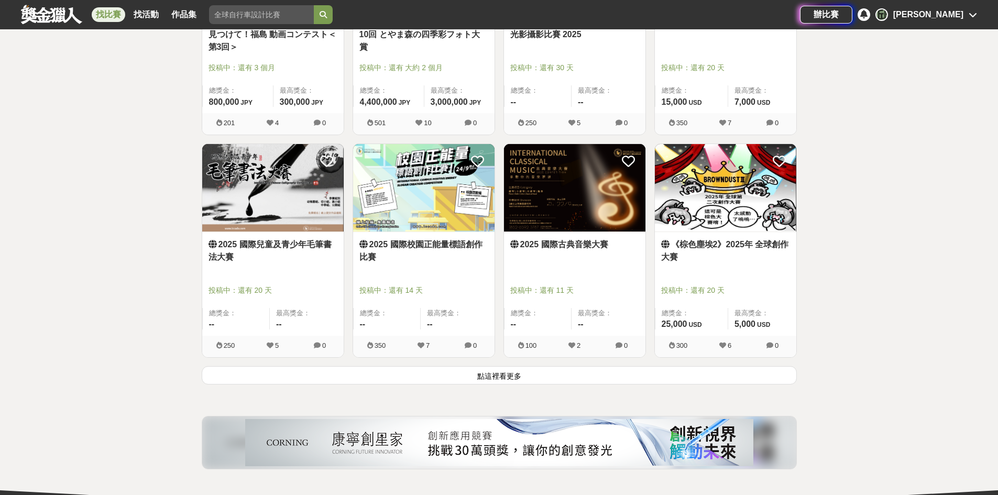
scroll to position [1205, 0]
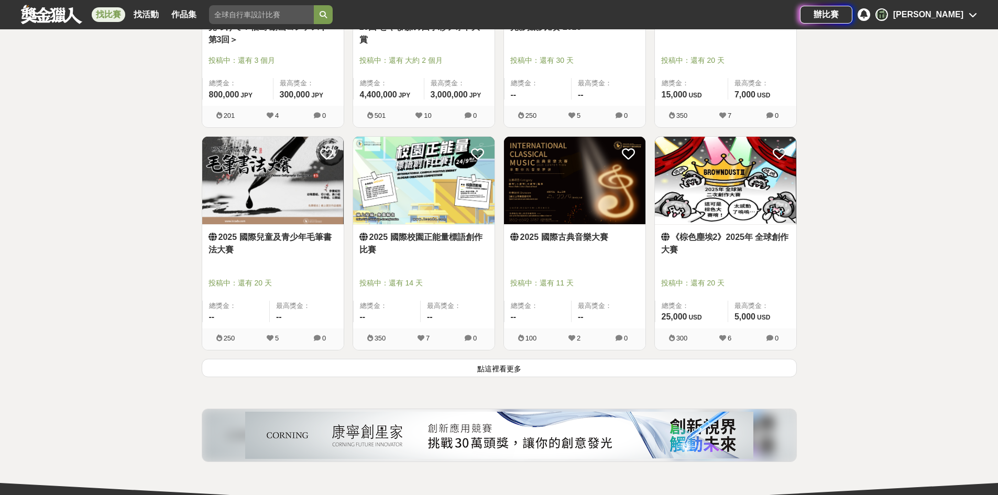
click at [509, 365] on button "點這裡看更多" at bounding box center [499, 368] width 595 height 18
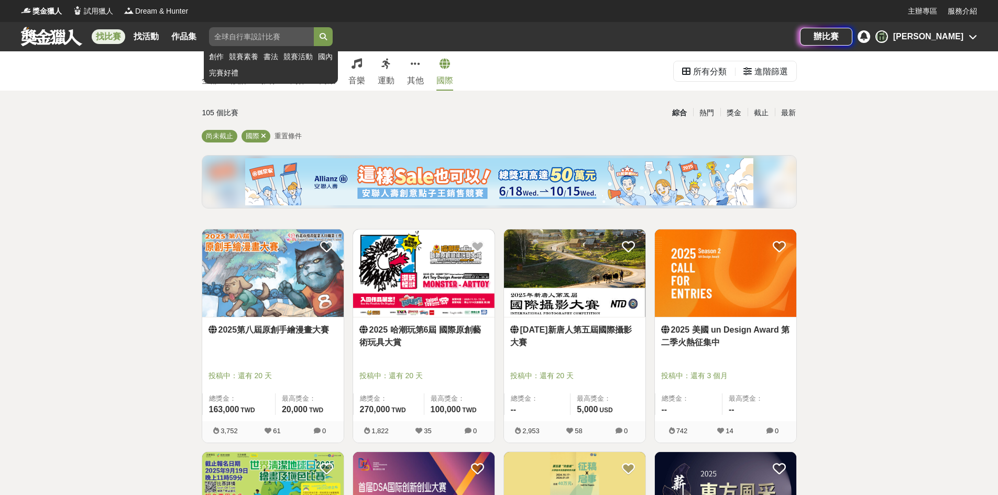
click at [227, 35] on input "search" at bounding box center [261, 36] width 105 height 19
type input "標案"
click at [314, 27] on button "submit" at bounding box center [323, 36] width 19 height 19
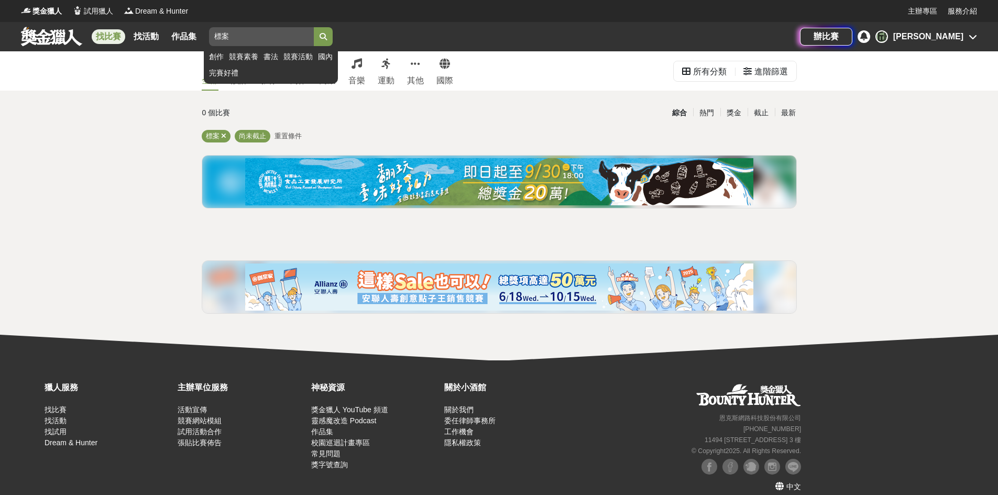
click at [307, 36] on input "標案" at bounding box center [261, 36] width 105 height 19
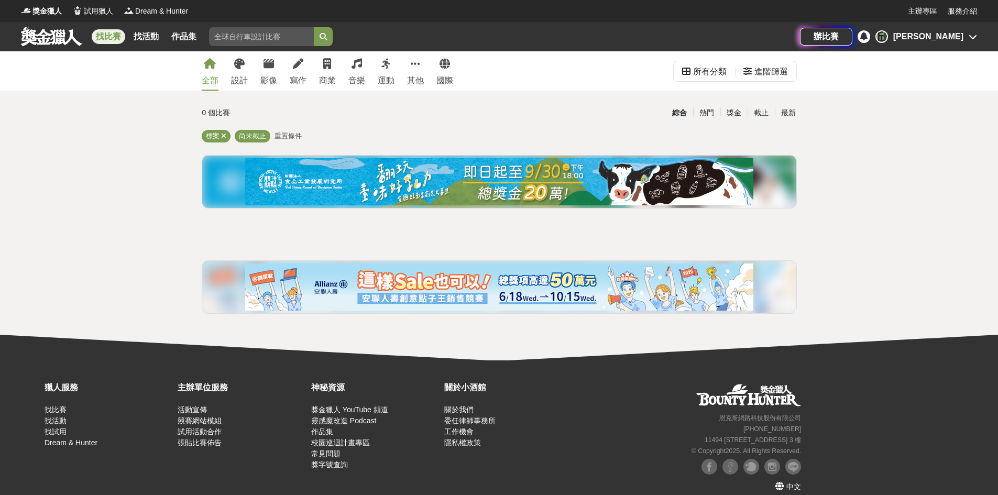
click at [350, 126] on div "0 個比賽 綜合 熱門 獎金 截止 最新 標案 尚未截止 重置條件" at bounding box center [499, 212] width 612 height 218
click at [205, 68] on icon at bounding box center [210, 64] width 12 height 10
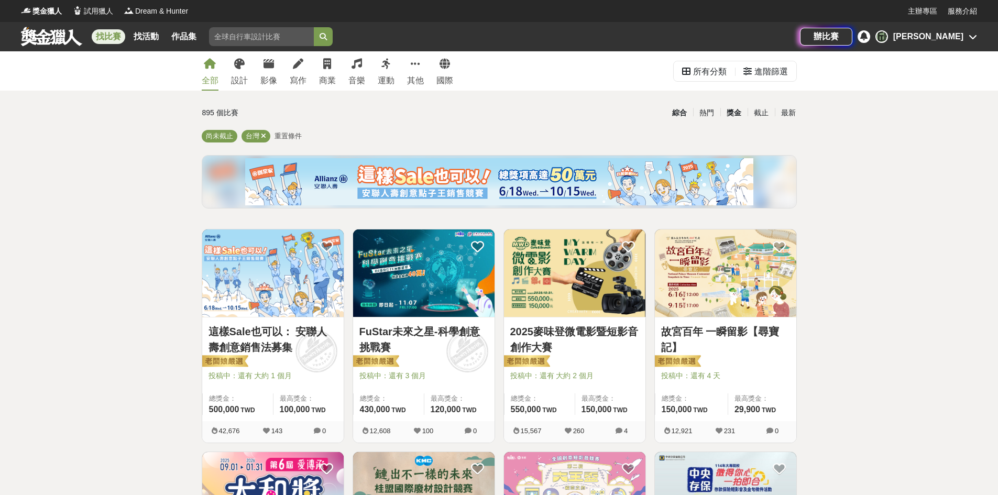
click at [732, 110] on div "獎金" at bounding box center [733, 113] width 27 height 18
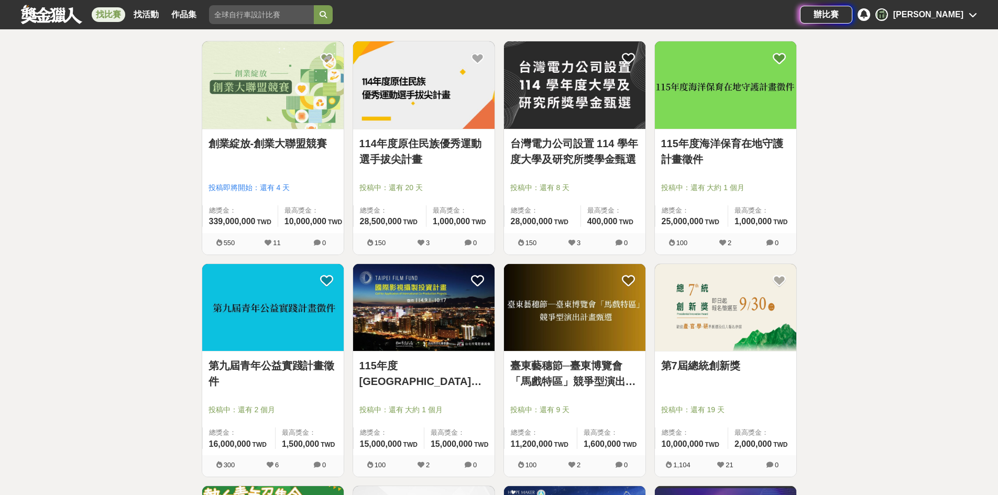
scroll to position [209, 0]
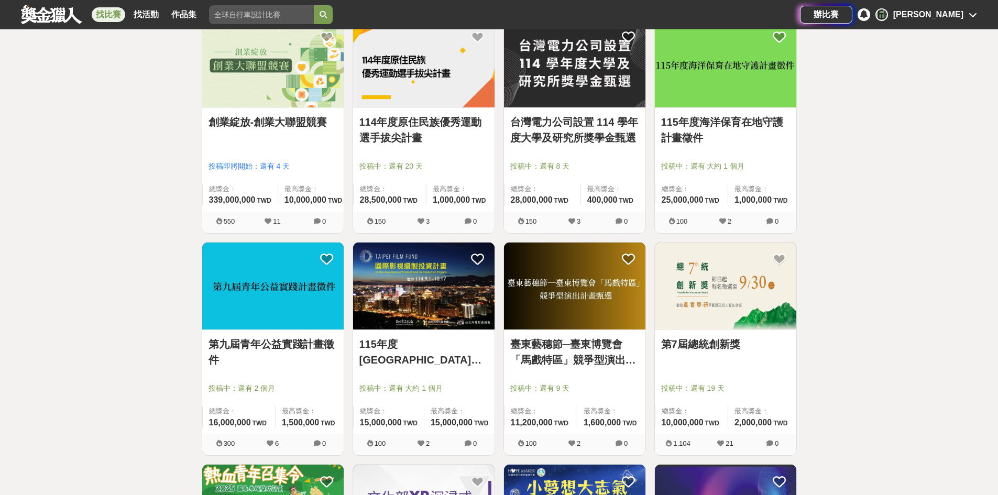
click at [266, 345] on link "第九屆青年公益實踐計畫徵件" at bounding box center [272, 351] width 129 height 31
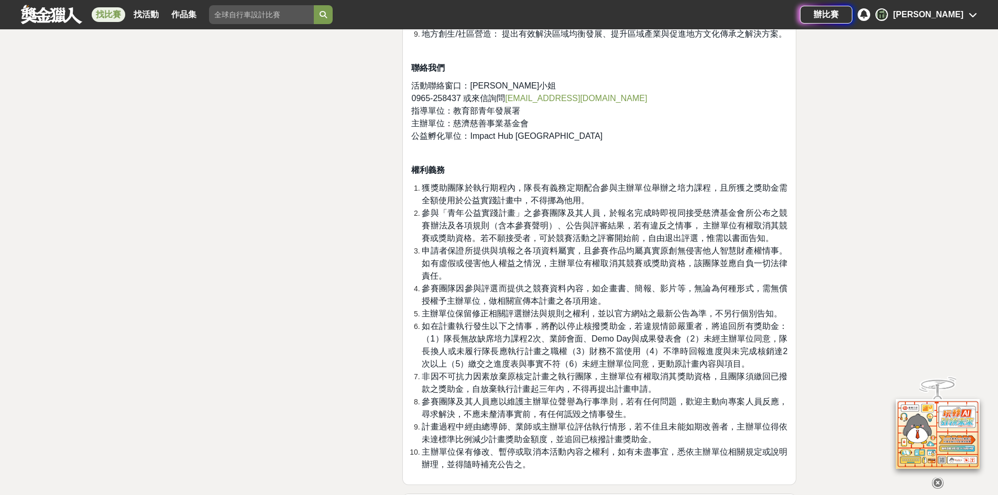
scroll to position [2462, 0]
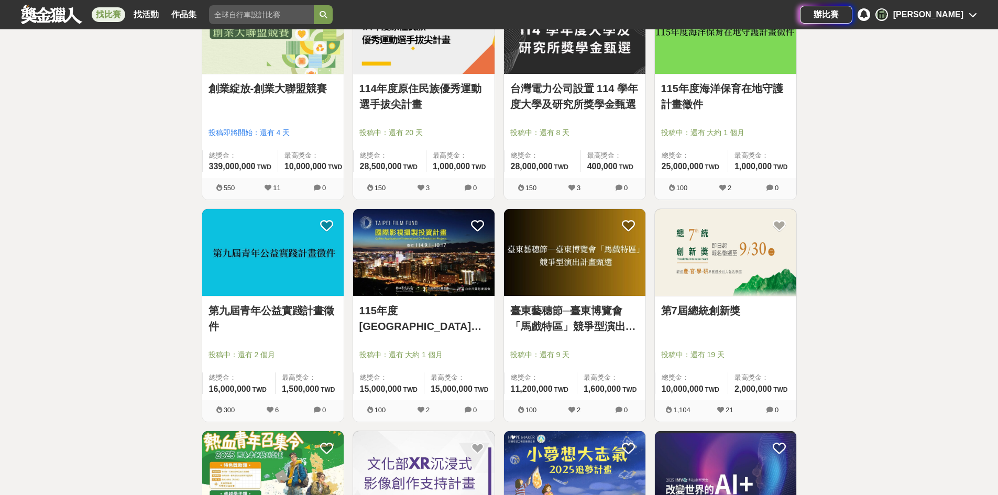
scroll to position [262, 0]
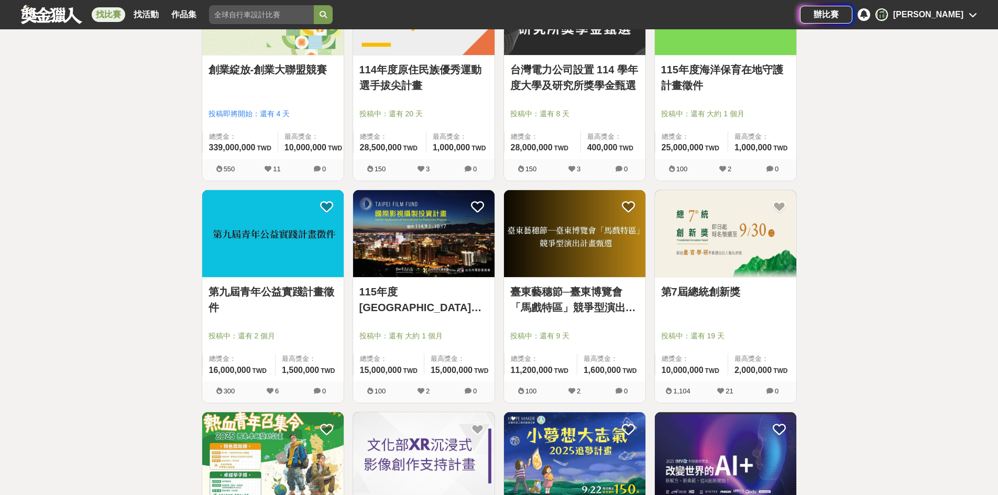
click at [704, 260] on img at bounding box center [725, 233] width 141 height 87
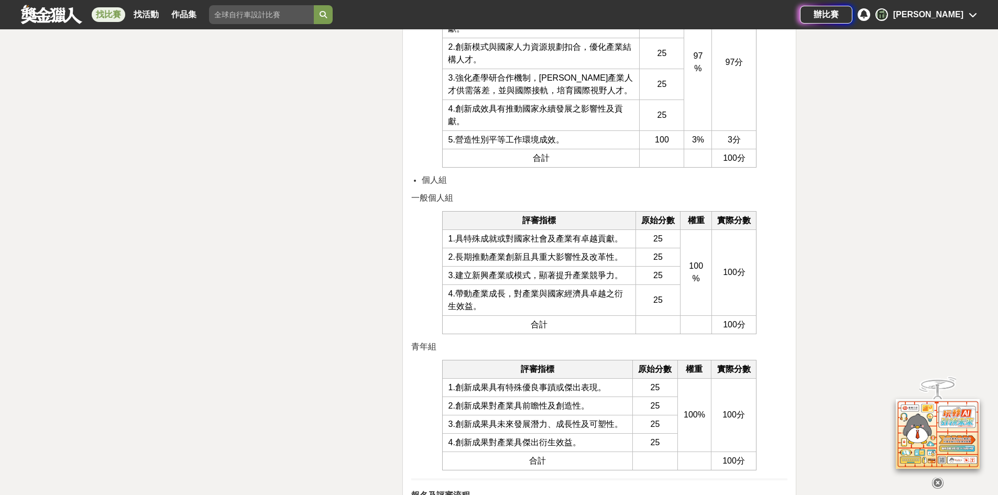
scroll to position [3195, 0]
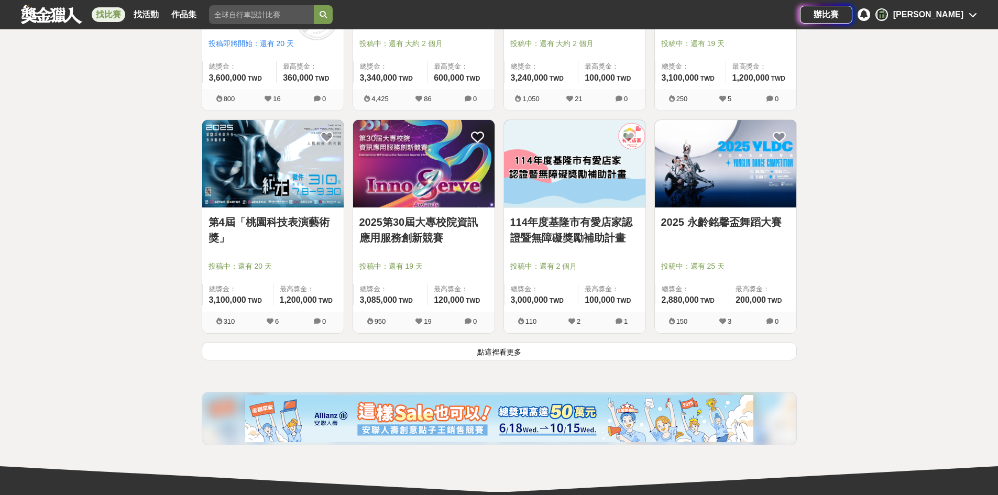
scroll to position [1257, 0]
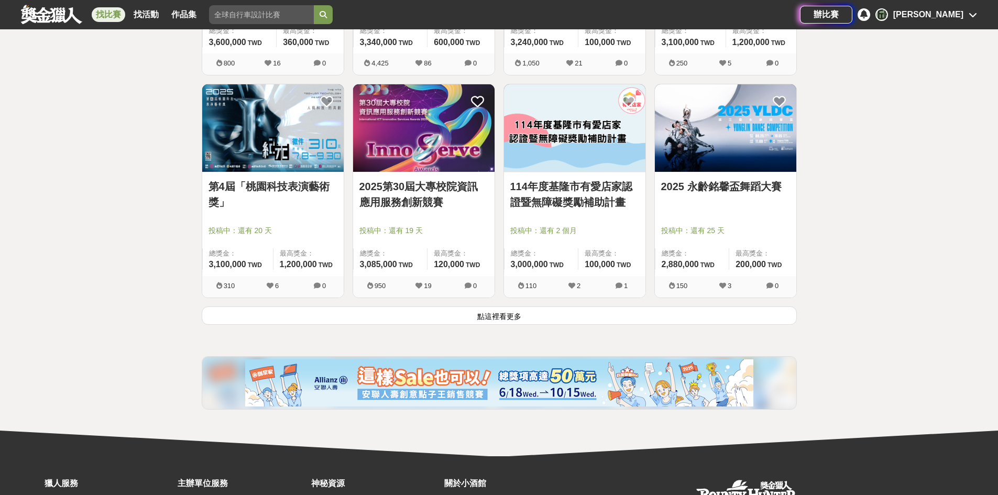
click at [540, 321] on button "點這裡看更多" at bounding box center [499, 315] width 595 height 18
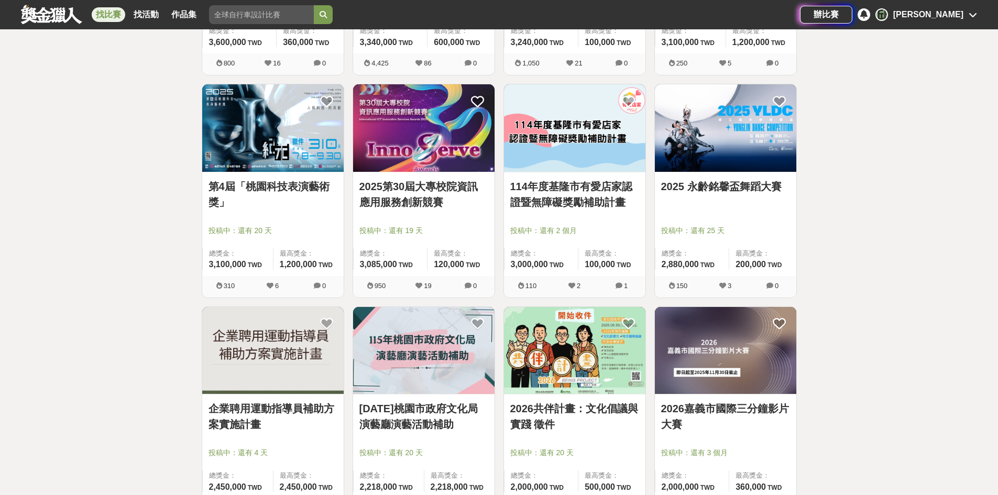
click at [554, 332] on img at bounding box center [574, 350] width 141 height 87
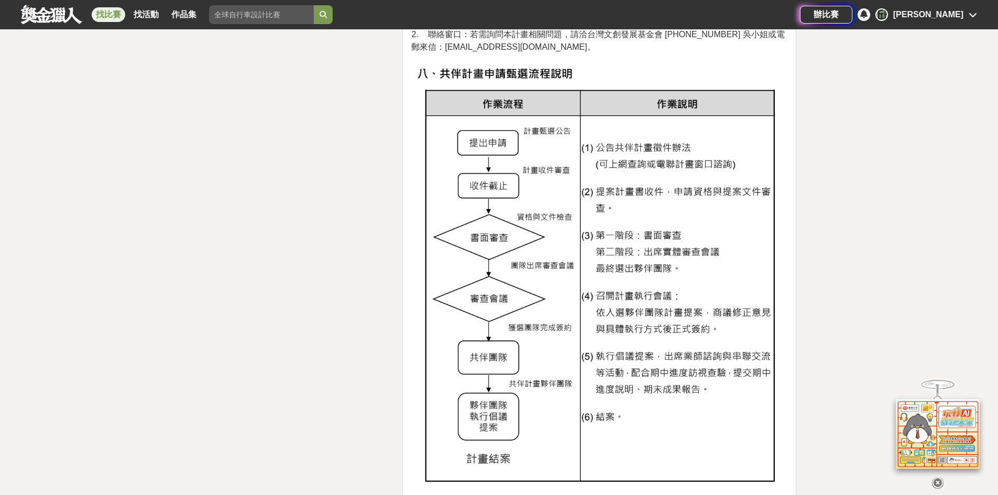
scroll to position [1676, 0]
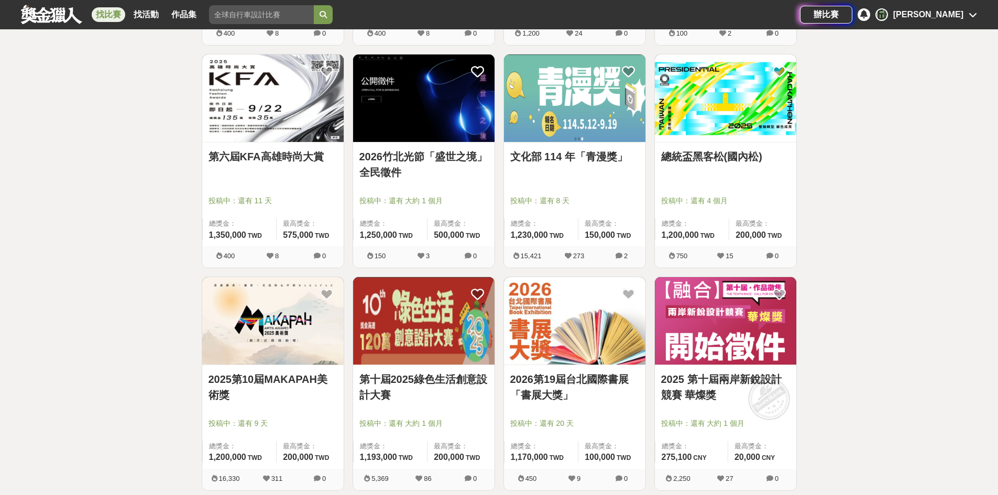
scroll to position [2514, 0]
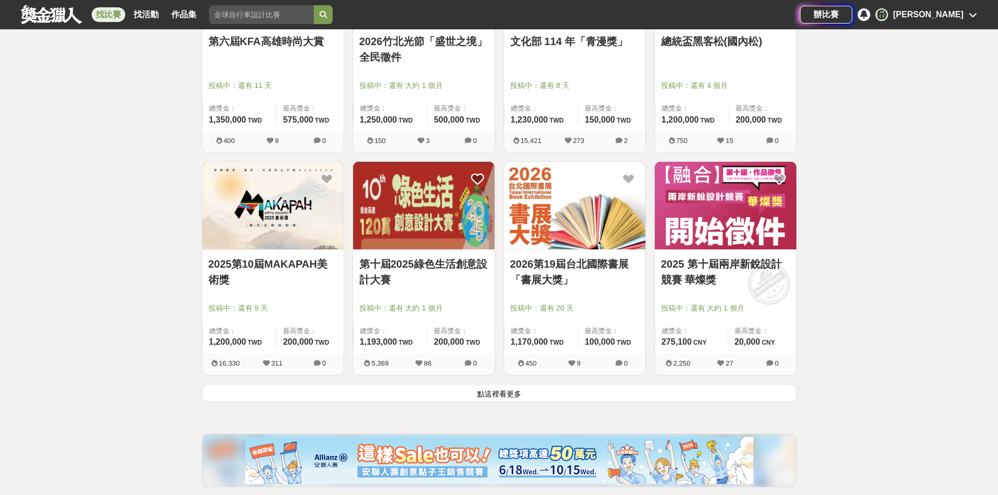
click at [483, 395] on button "點這裡看更多" at bounding box center [499, 393] width 595 height 18
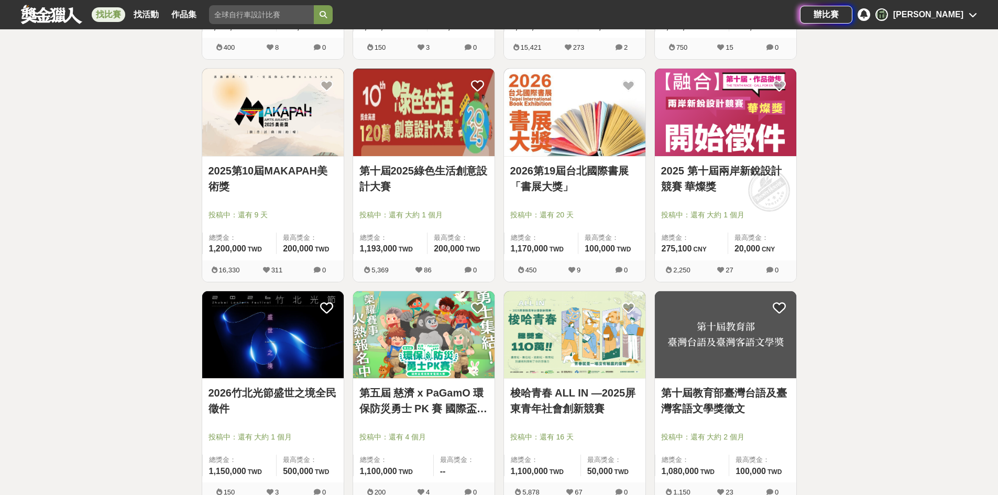
scroll to position [2776, 0]
